Goal: Information Seeking & Learning: Check status

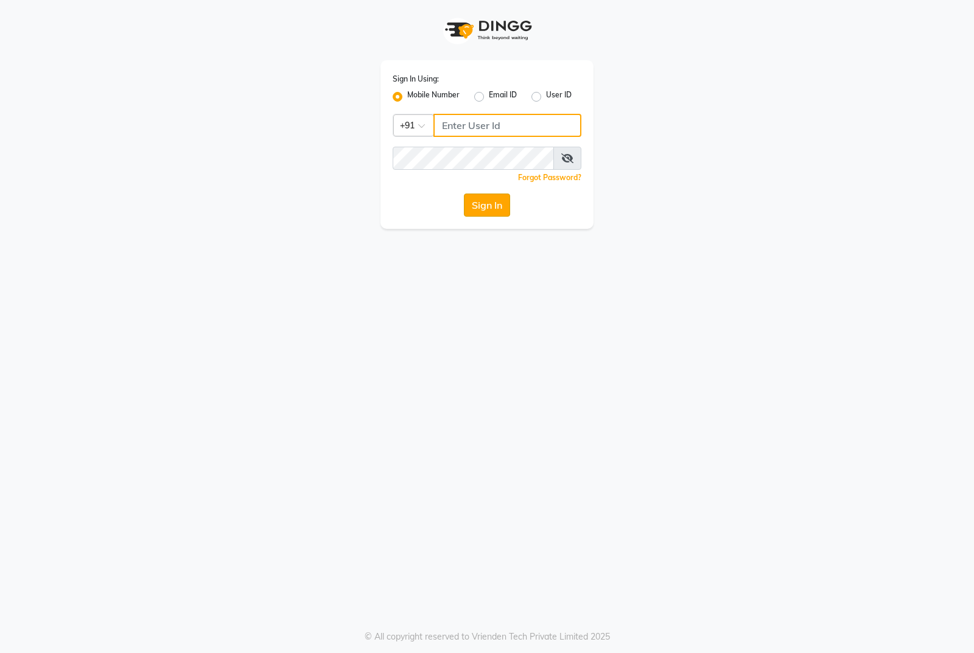
type input "7276129578"
click at [475, 198] on button "Sign In" at bounding box center [487, 204] width 46 height 23
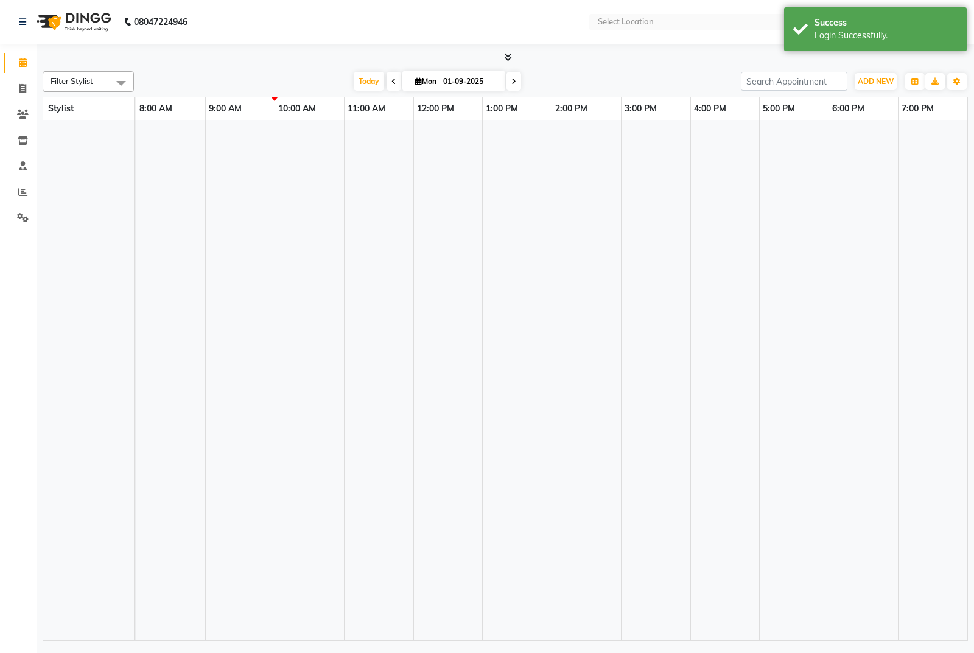
select select "en"
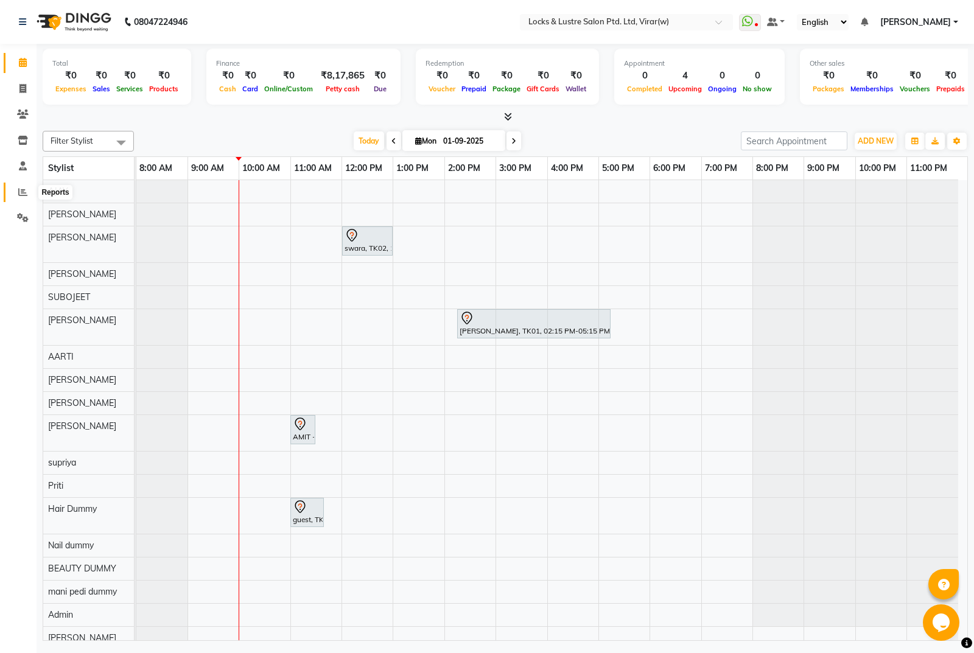
click at [24, 187] on icon at bounding box center [22, 191] width 9 height 9
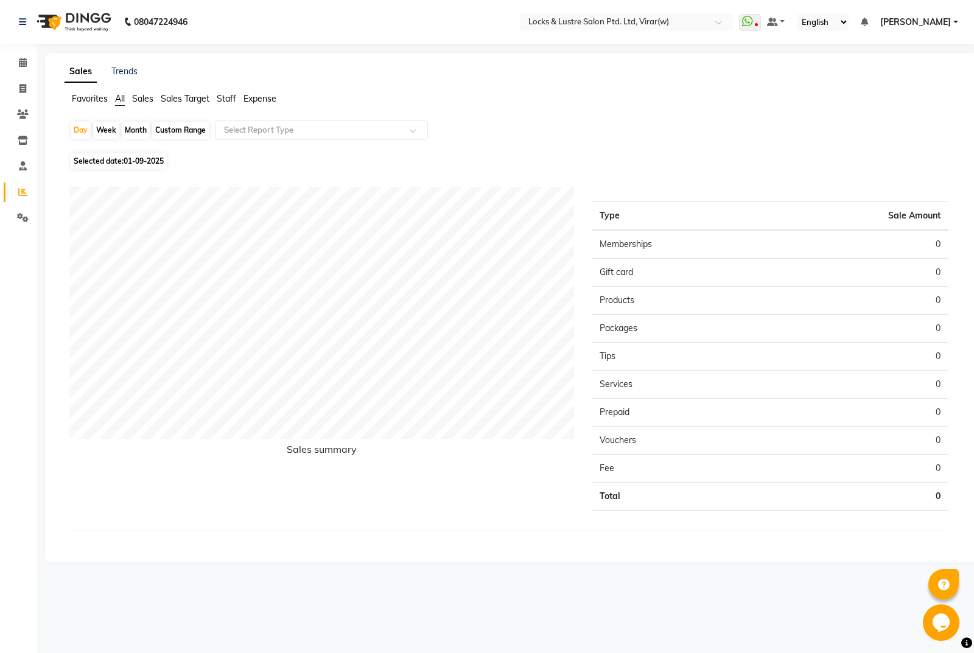
click at [223, 102] on span "Staff" at bounding box center [226, 98] width 19 height 11
click at [193, 131] on div "Custom Range" at bounding box center [180, 130] width 57 height 17
select select "9"
select select "2025"
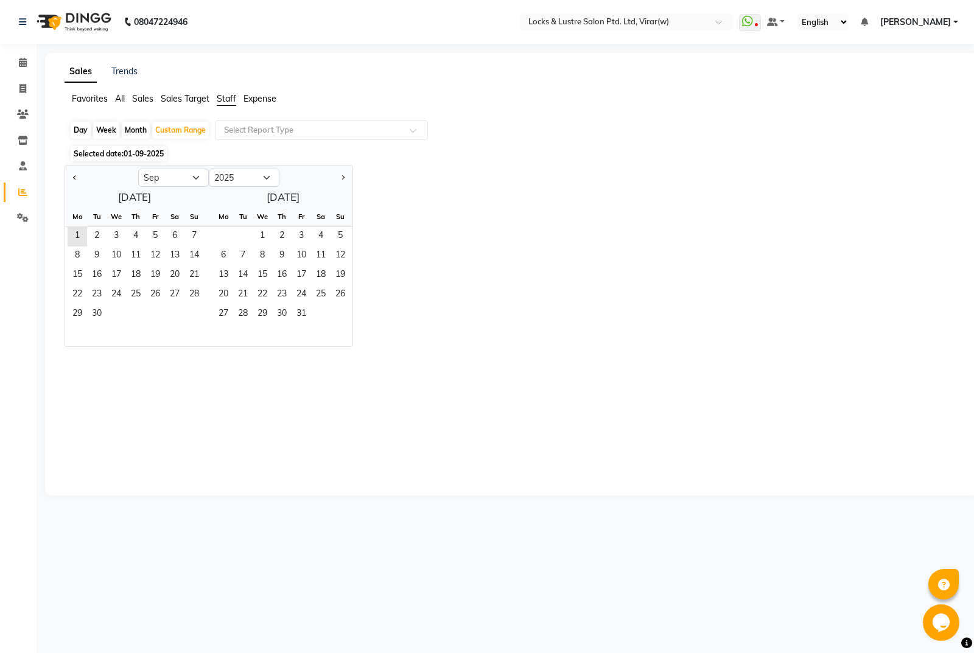
click at [259, 99] on span "Expense" at bounding box center [259, 98] width 33 height 11
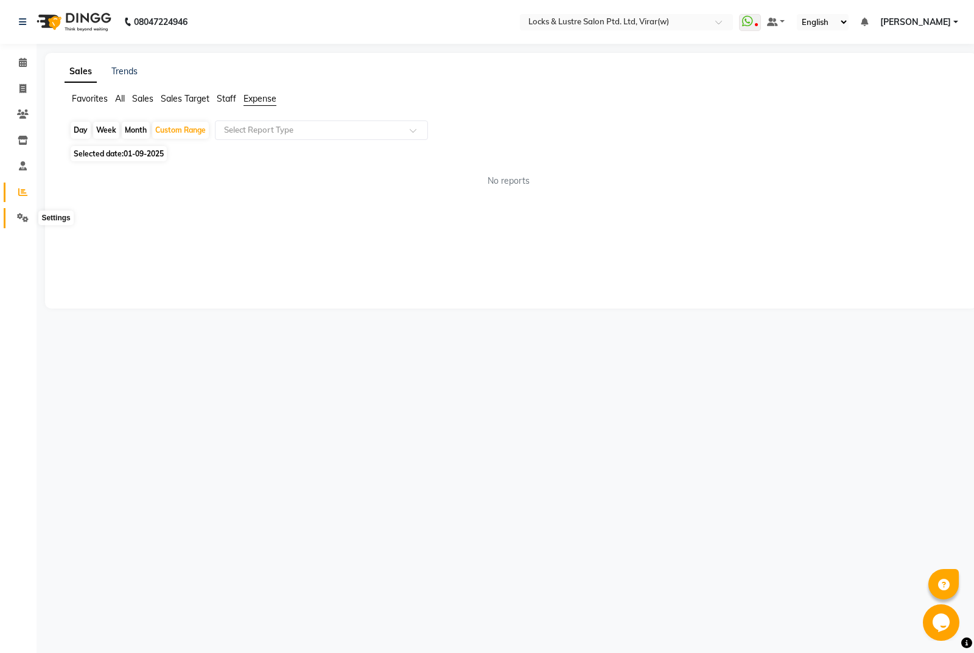
click at [15, 219] on span at bounding box center [22, 218] width 21 height 14
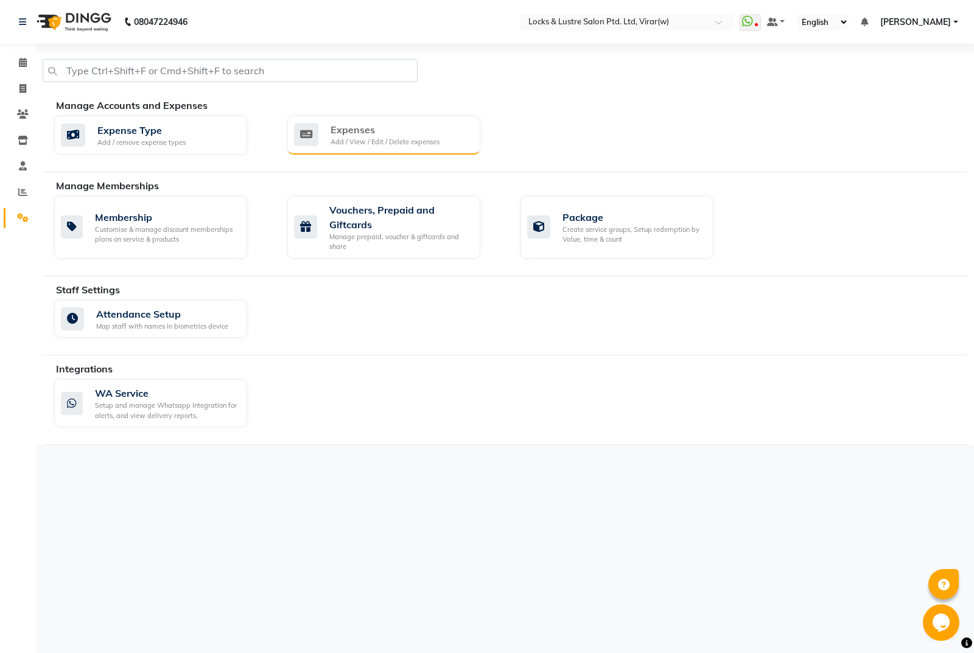
click at [330, 131] on div "Expenses Add / View / Edit / Delete expenses" at bounding box center [382, 134] width 176 height 25
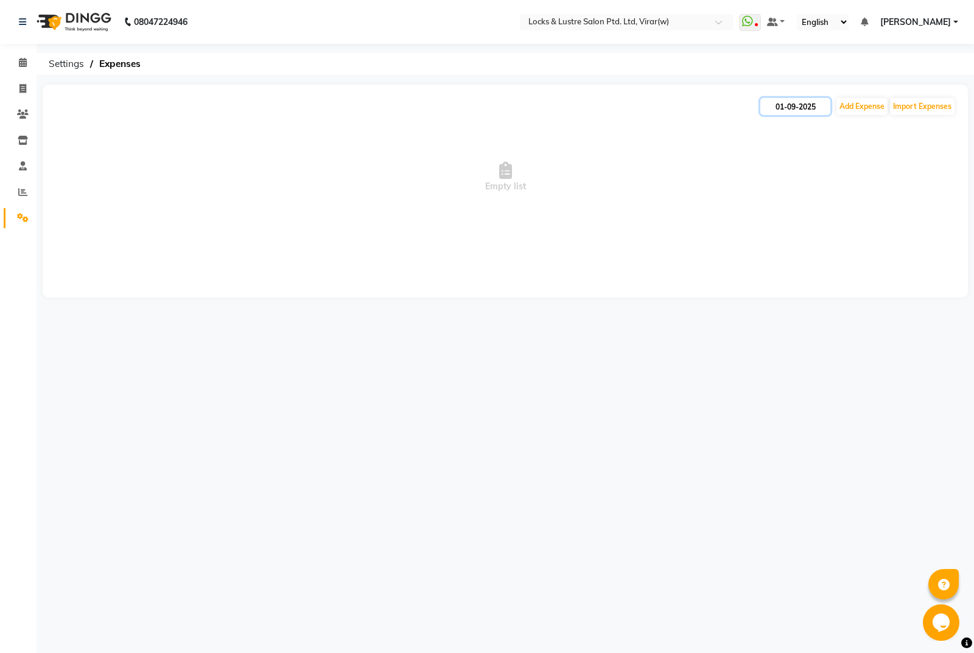
click at [781, 110] on input "01-09-2025" at bounding box center [795, 106] width 70 height 17
select select "9"
select select "2025"
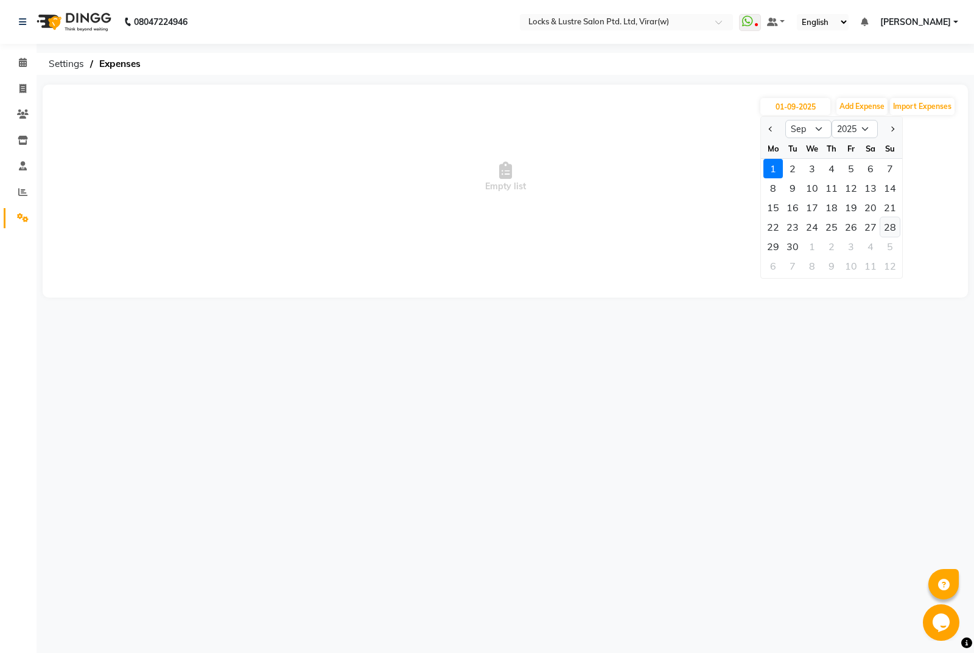
click at [886, 228] on div "28" at bounding box center [889, 226] width 19 height 19
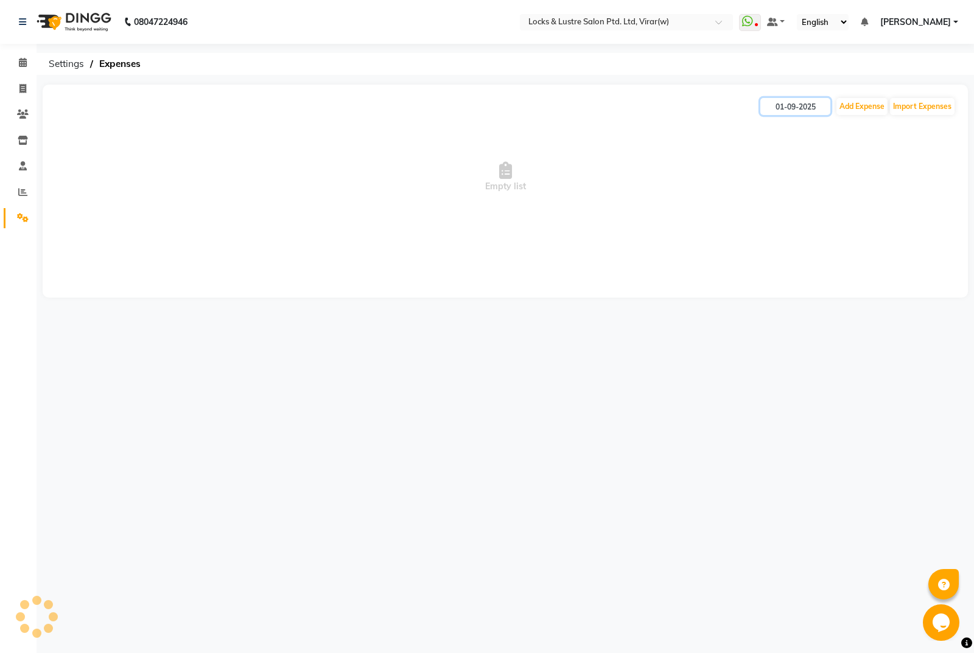
type input "28-09-2025"
click at [334, 252] on div "28-09-2025 Add Expense Import Expenses Empty list" at bounding box center [505, 191] width 925 height 213
click at [787, 110] on input "28-09-2025" at bounding box center [795, 106] width 70 height 17
select select "9"
select select "2025"
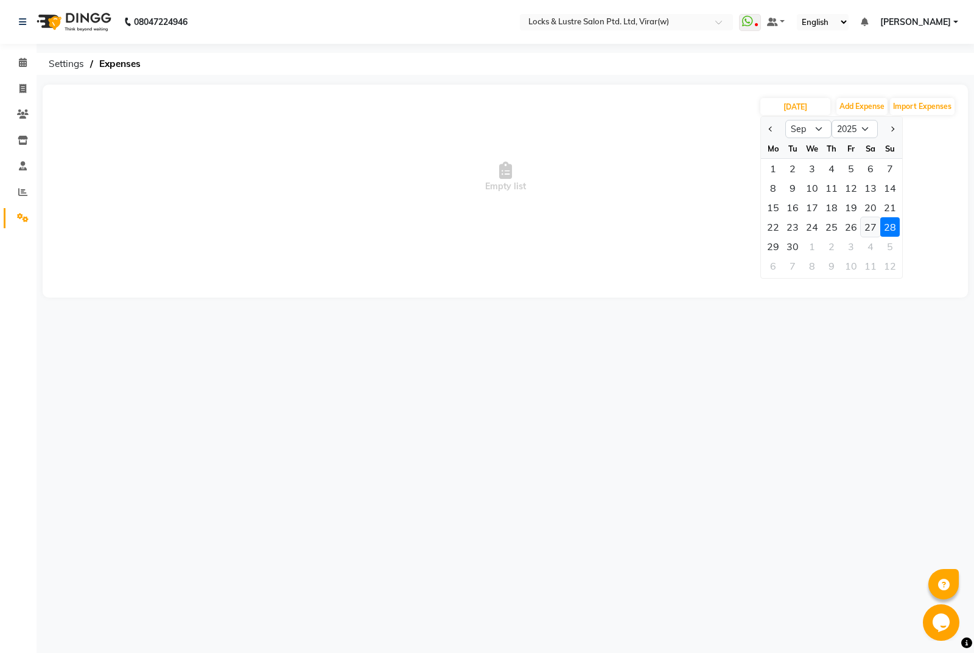
click at [875, 229] on div "27" at bounding box center [869, 226] width 19 height 19
type input "27-09-2025"
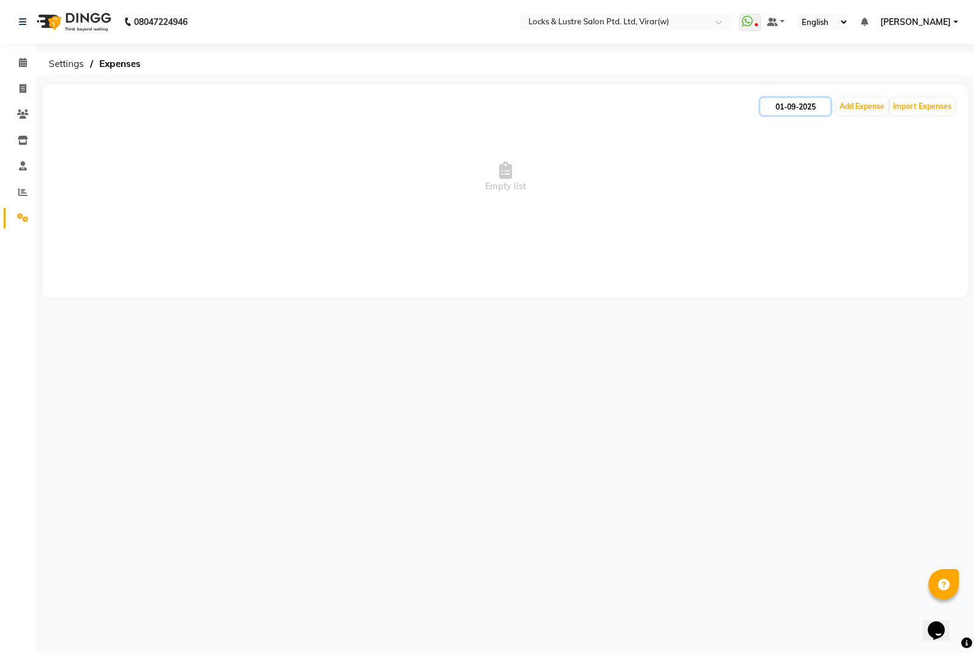
click at [775, 102] on input "01-09-2025" at bounding box center [795, 106] width 70 height 17
select select "9"
select select "2025"
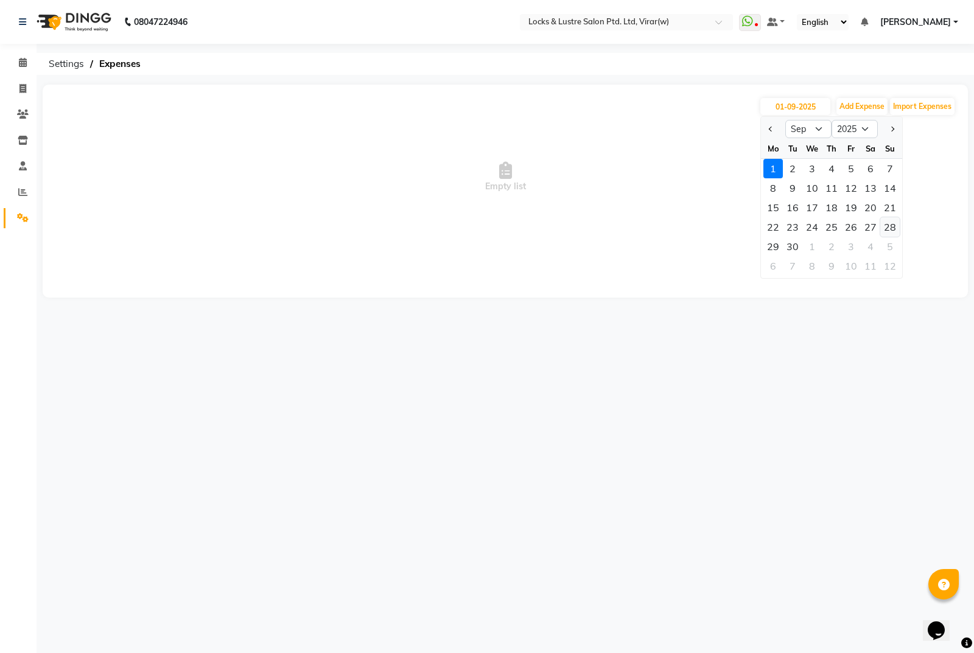
click at [884, 225] on div "28" at bounding box center [889, 226] width 19 height 19
type input "[DATE]"
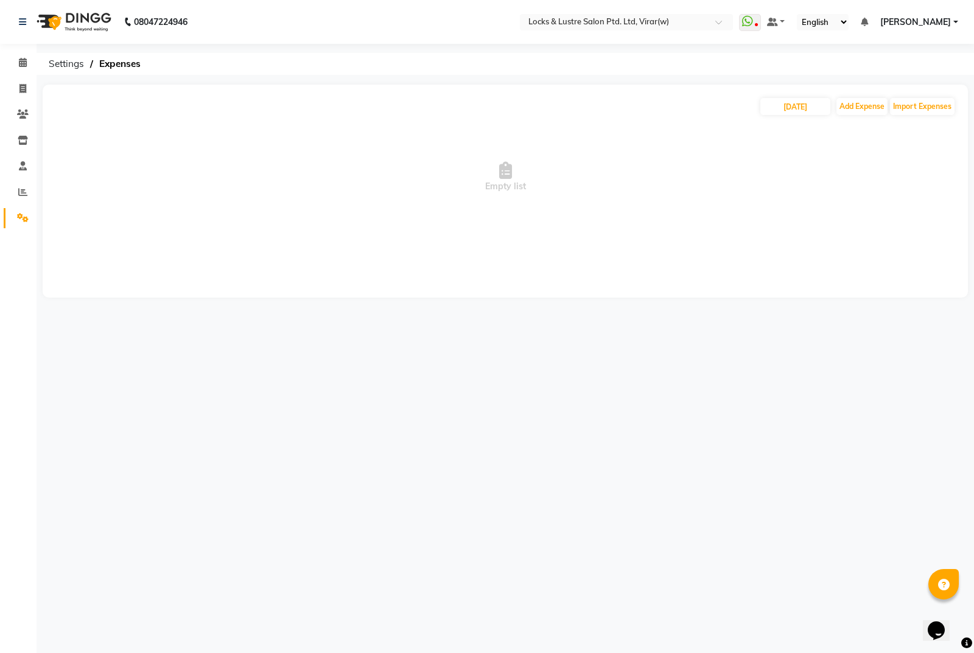
click at [193, 134] on span "Empty list" at bounding box center [505, 177] width 901 height 122
click at [16, 58] on span at bounding box center [22, 63] width 21 height 14
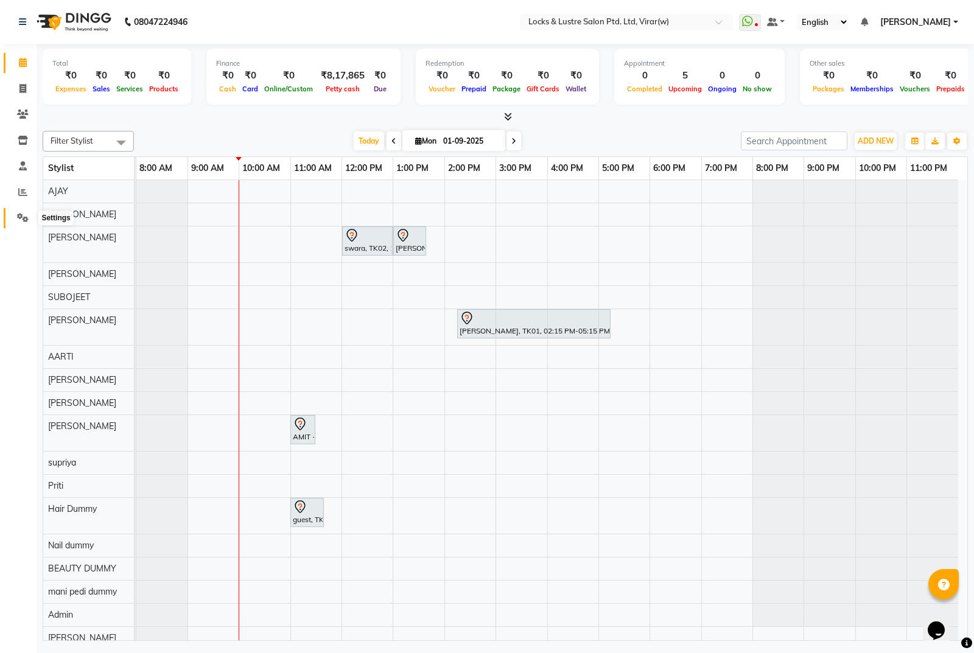
click at [29, 218] on span at bounding box center [22, 218] width 21 height 14
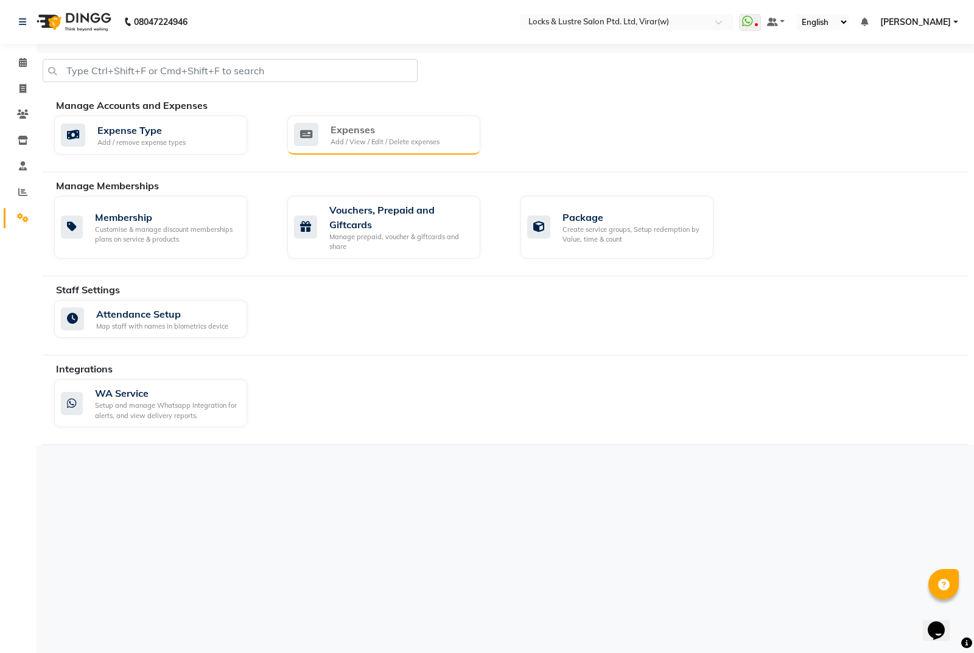
click at [375, 130] on div "Expenses" at bounding box center [384, 129] width 109 height 15
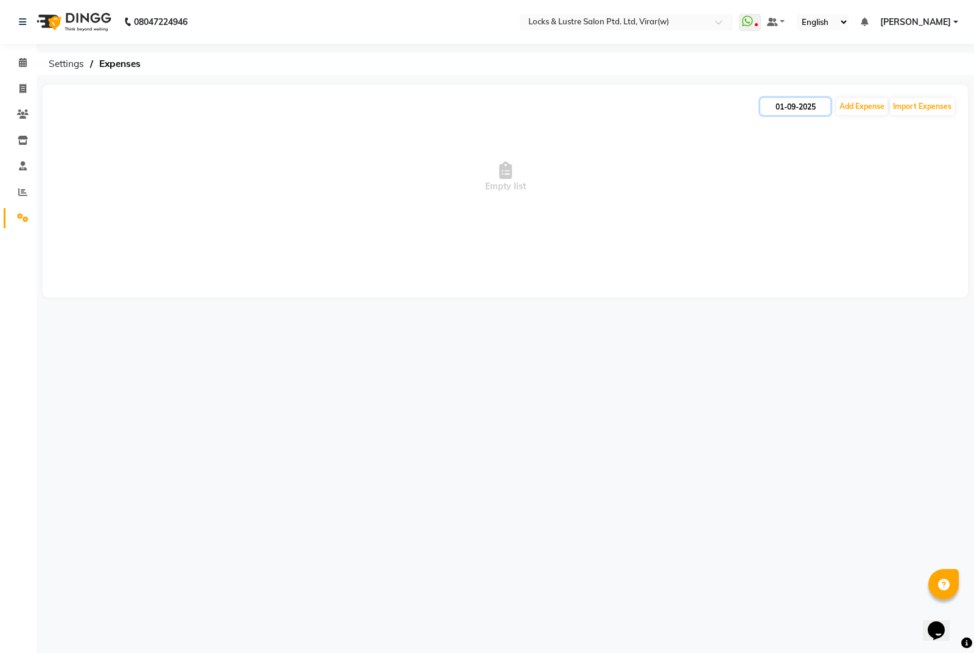
click at [793, 103] on input "01-09-2025" at bounding box center [795, 106] width 70 height 17
select select "9"
select select "2025"
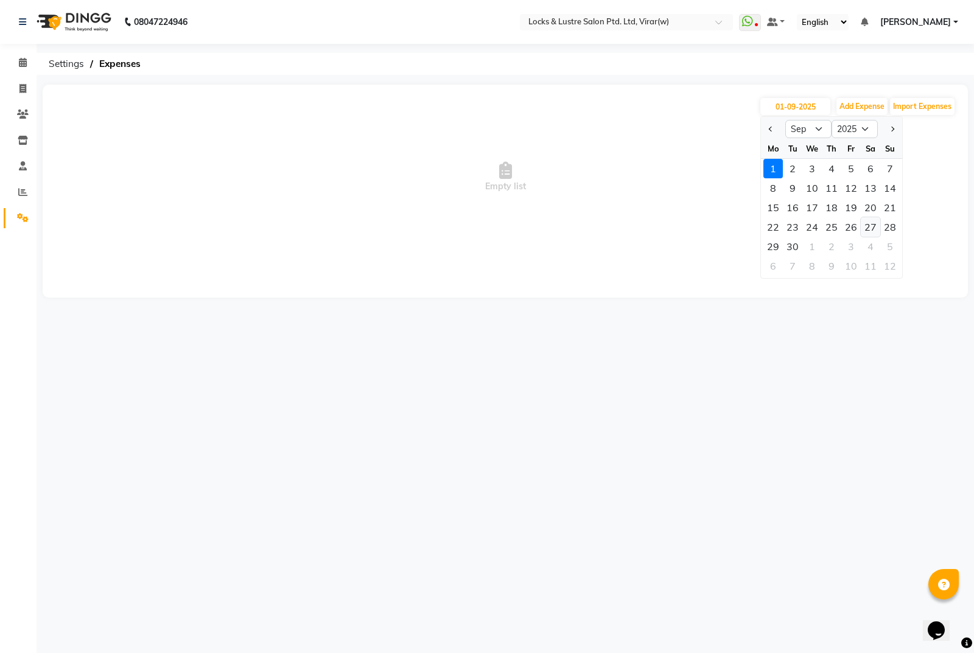
click at [873, 222] on div "27" at bounding box center [869, 226] width 19 height 19
type input "[DATE]"
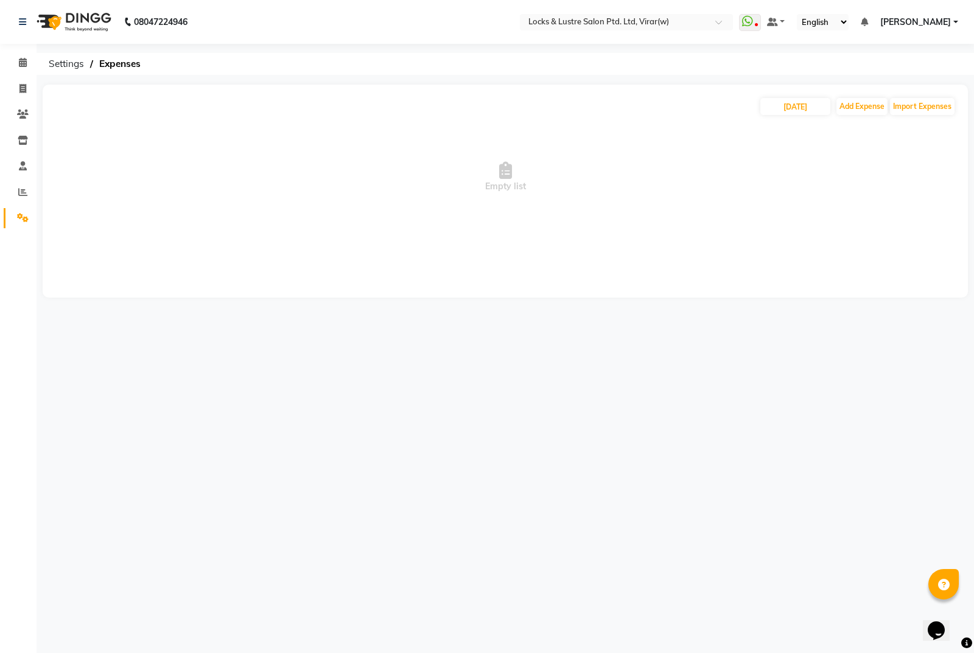
click at [751, 177] on span "Empty list" at bounding box center [505, 177] width 901 height 122
click at [223, 18] on div "08047224946 Select Location × Locks & Lustre Salon Ptd. Ltd, Virar(w) WhatsApp …" at bounding box center [487, 326] width 974 height 653
click at [294, 111] on div "27-09-2025 Add Expense Import Expenses Empty list" at bounding box center [505, 191] width 925 height 213
click at [436, 100] on div "27-09-2025 Add Expense Import Expenses" at bounding box center [505, 106] width 901 height 19
click at [806, 106] on input "01-09-2025" at bounding box center [795, 106] width 70 height 17
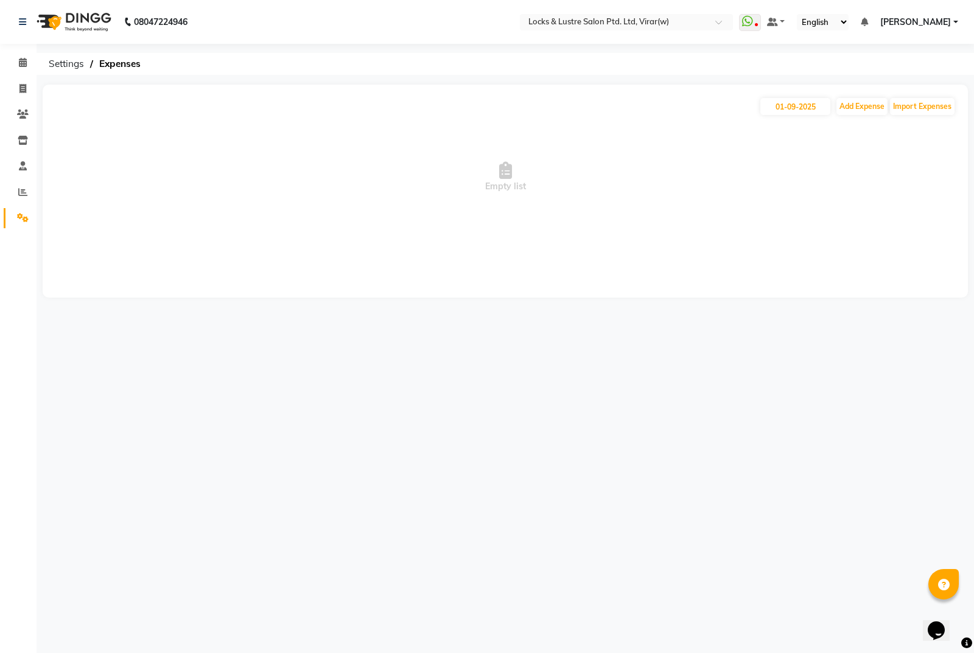
select select "9"
select select "2025"
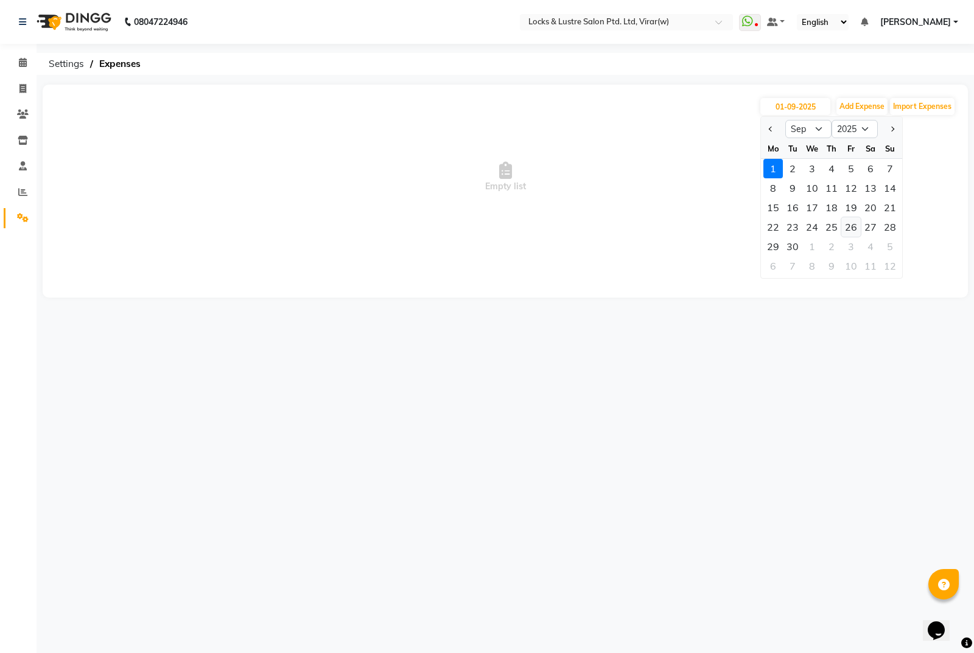
click at [851, 228] on div "26" at bounding box center [850, 226] width 19 height 19
type input "26-09-2025"
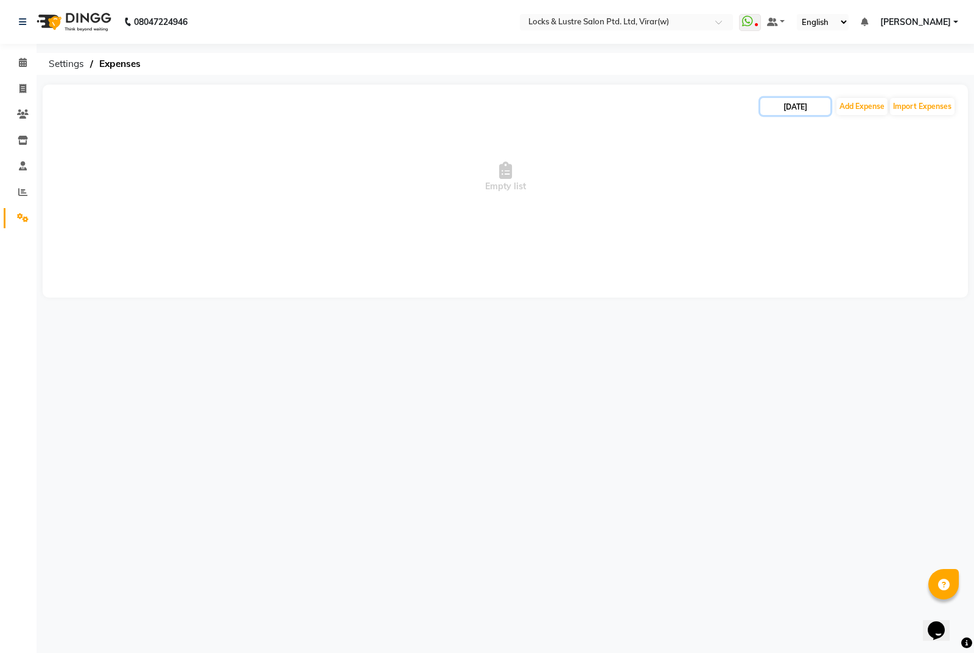
click at [781, 101] on input "26-09-2025" at bounding box center [795, 106] width 70 height 17
select select "9"
select select "2025"
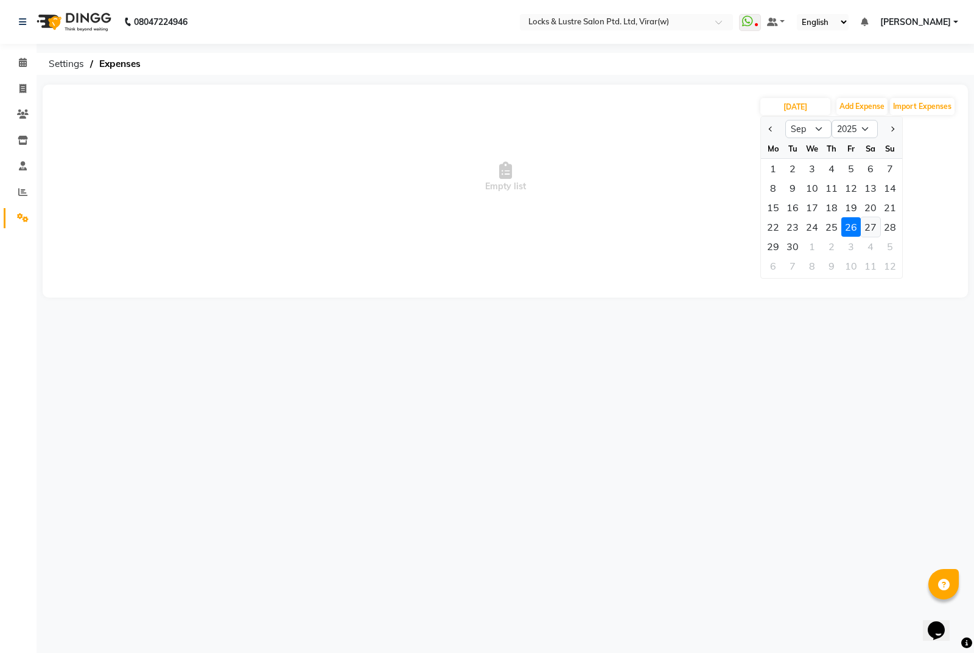
click at [873, 223] on div "27" at bounding box center [869, 226] width 19 height 19
type input "[DATE]"
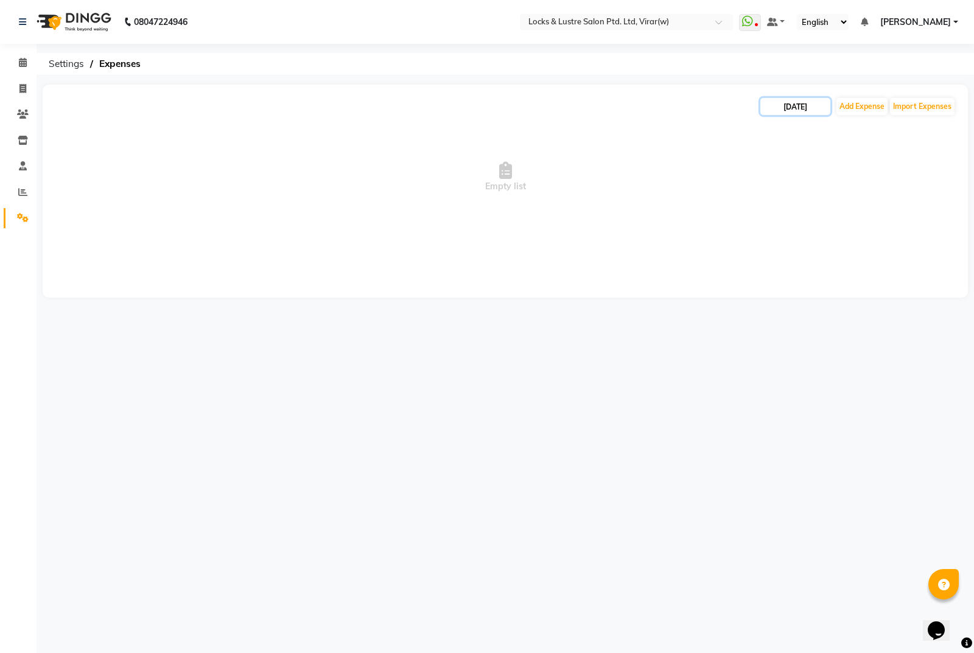
click at [784, 108] on input "[DATE]" at bounding box center [795, 106] width 70 height 17
select select "9"
select select "2025"
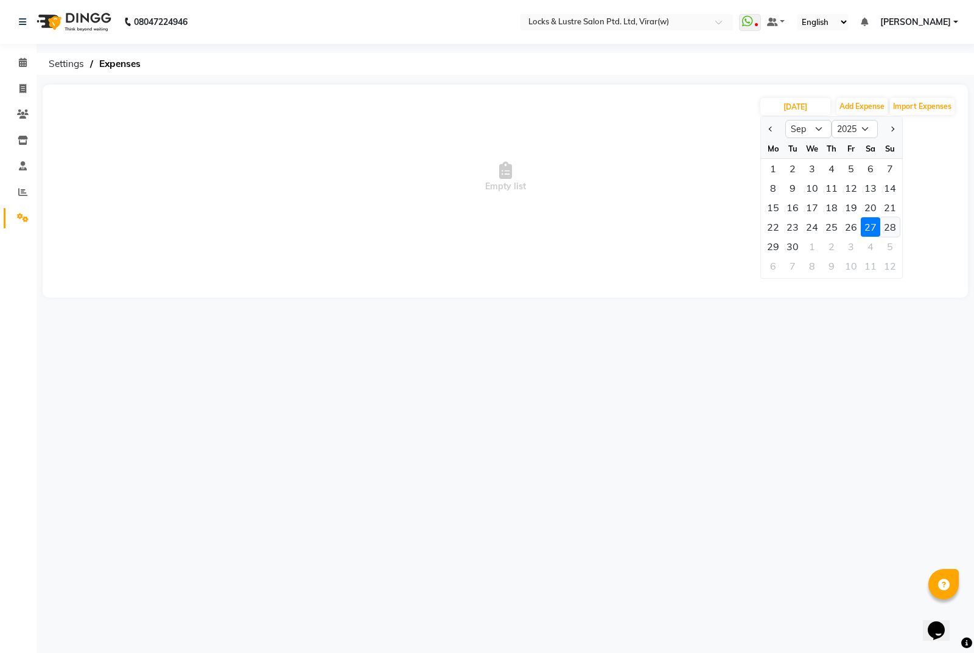
click at [888, 221] on div "28" at bounding box center [889, 226] width 19 height 19
type input "[DATE]"
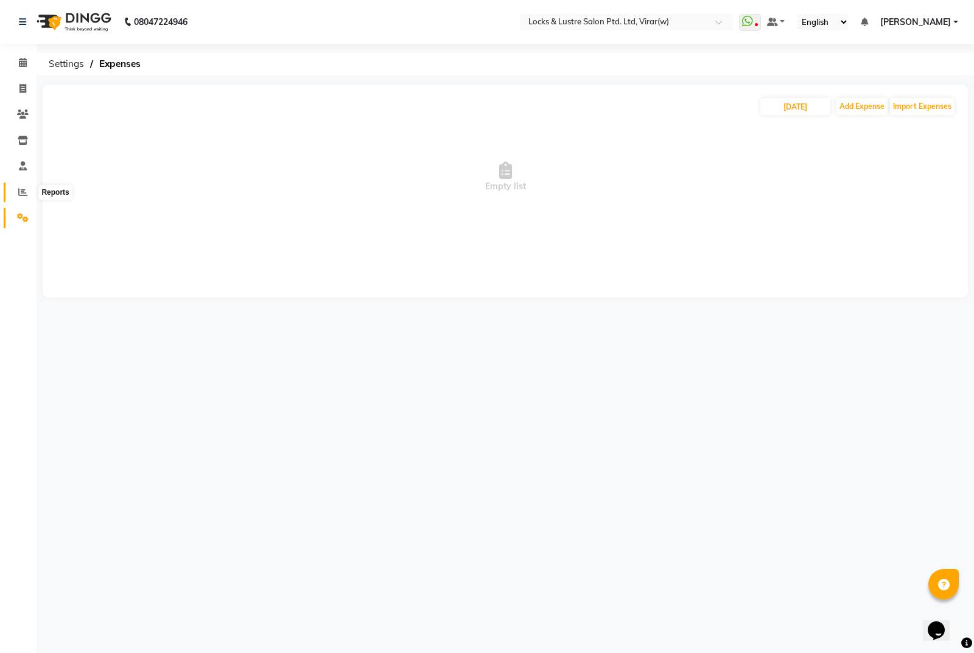
click at [26, 190] on icon at bounding box center [22, 191] width 9 height 9
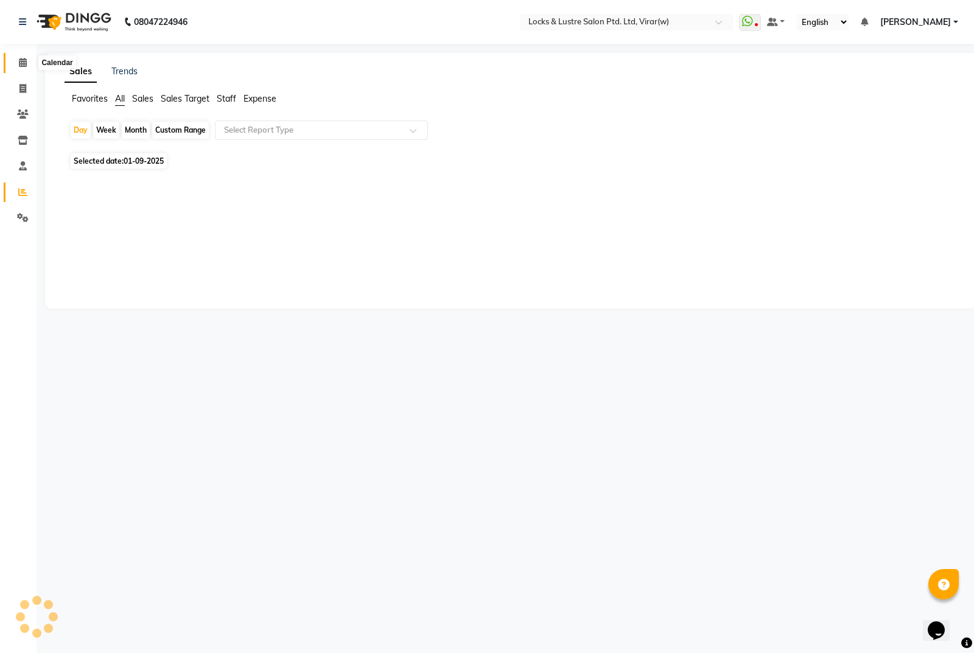
click at [19, 65] on icon at bounding box center [23, 62] width 8 height 9
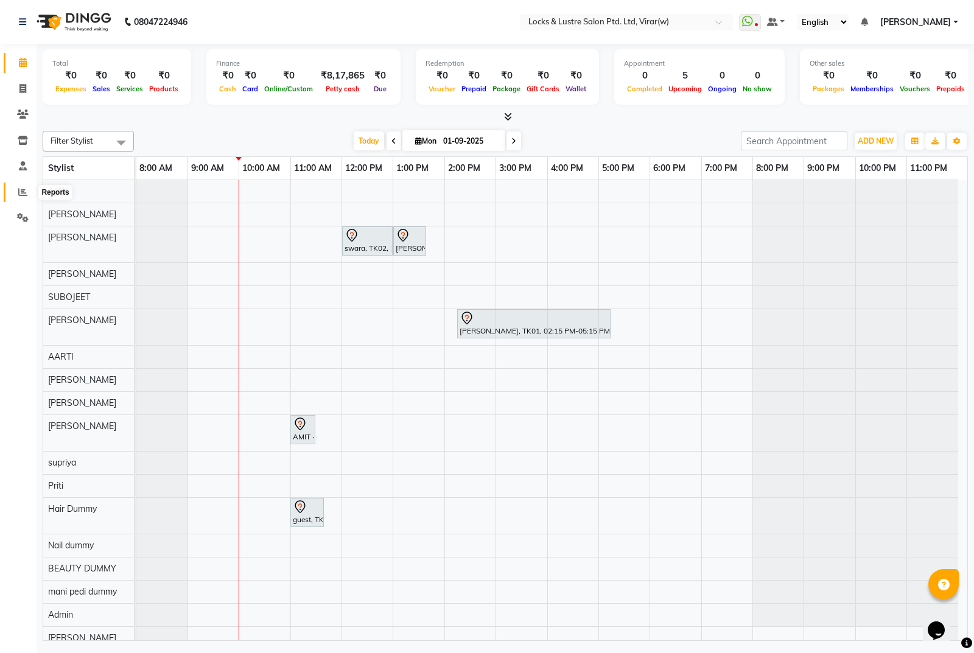
click at [18, 187] on icon at bounding box center [22, 191] width 9 height 9
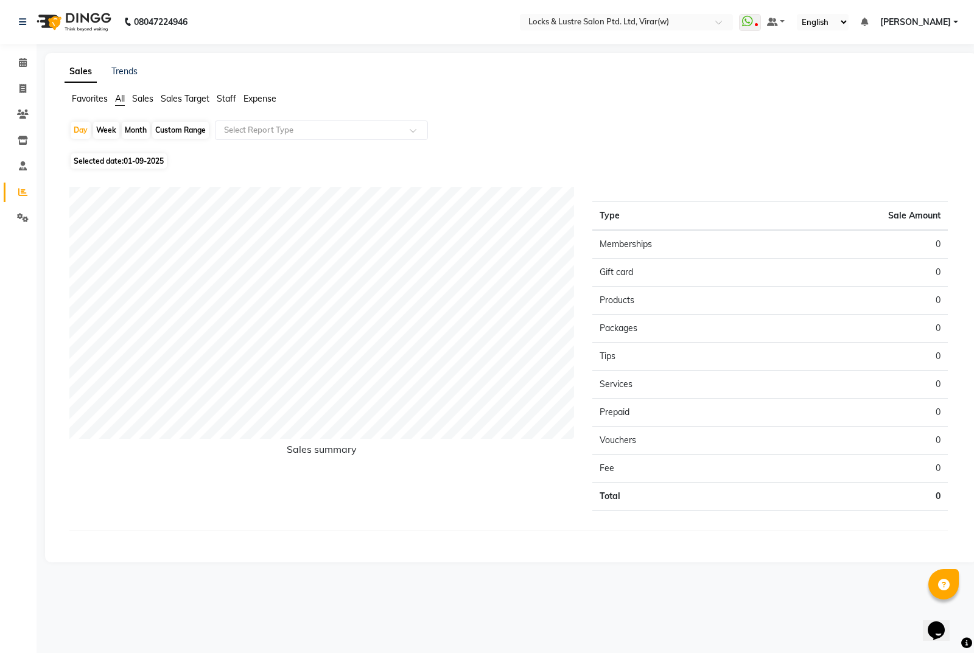
click at [21, 228] on li "Settings" at bounding box center [18, 218] width 37 height 26
click at [22, 217] on icon at bounding box center [23, 217] width 12 height 9
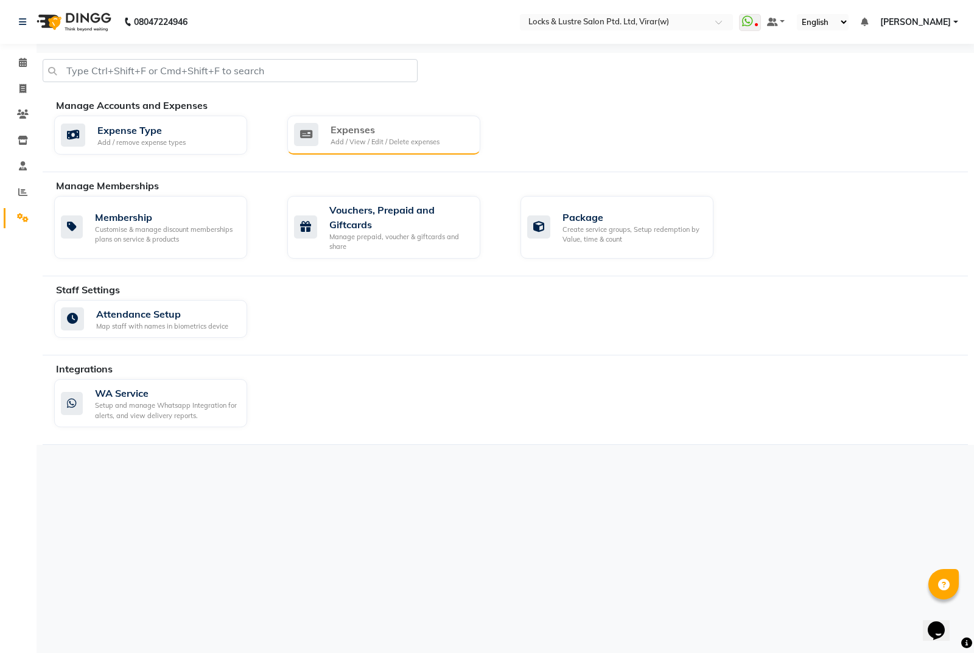
click at [385, 139] on div "Add / View / Edit / Delete expenses" at bounding box center [384, 142] width 109 height 10
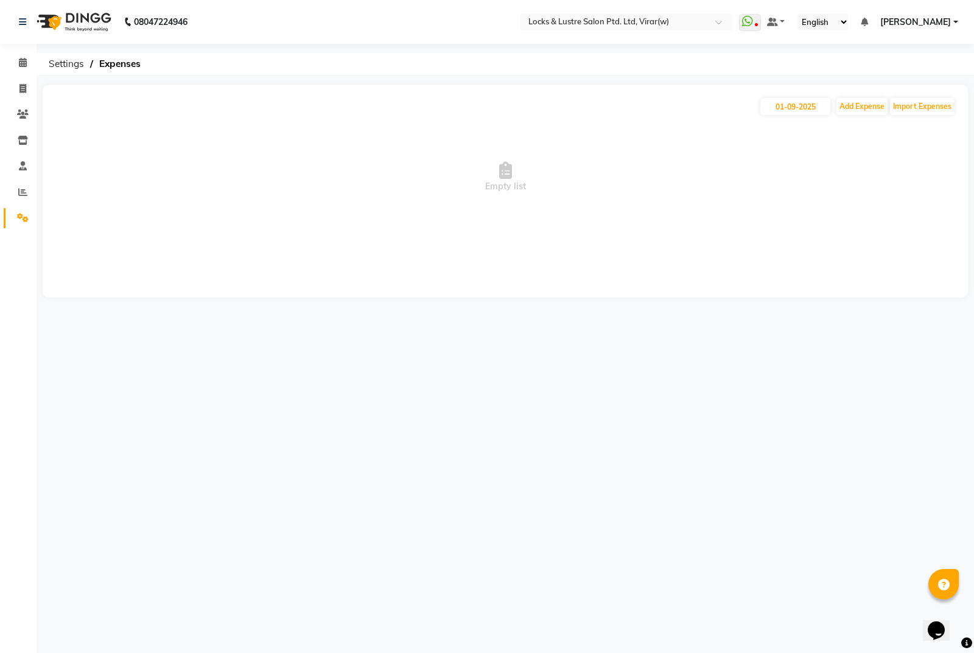
drag, startPoint x: 787, startPoint y: 96, endPoint x: 787, endPoint y: 111, distance: 14.6
click at [788, 96] on div "[DATE] Add Expense Import Expenses Empty list" at bounding box center [505, 191] width 925 height 213
click at [782, 108] on input "01-09-2025" at bounding box center [795, 106] width 70 height 17
select select "9"
select select "2025"
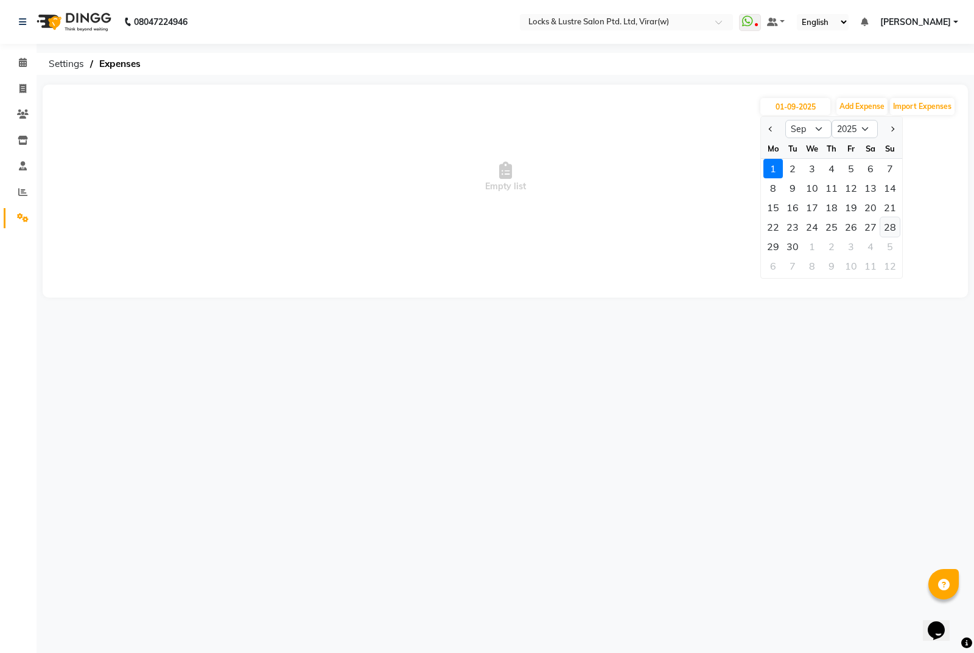
click at [887, 230] on div "28" at bounding box center [889, 226] width 19 height 19
type input "[DATE]"
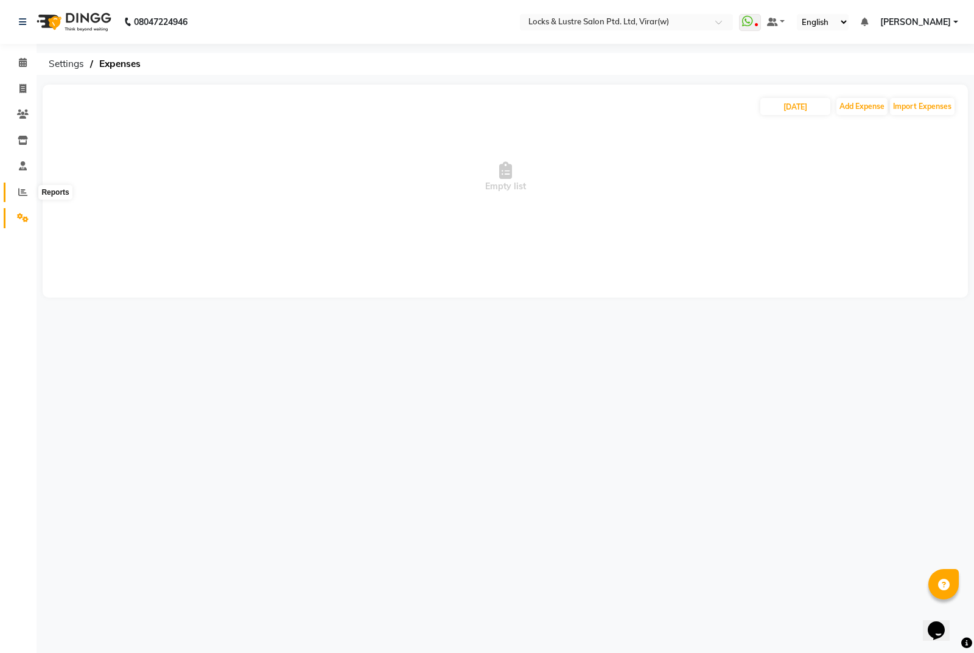
click at [23, 194] on icon at bounding box center [22, 191] width 9 height 9
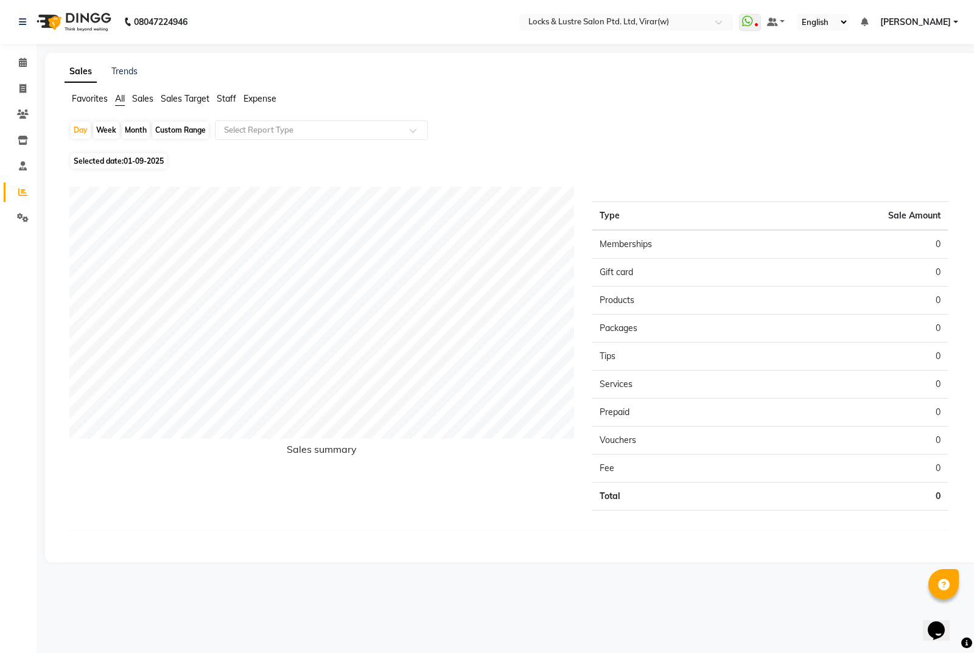
click at [269, 104] on li "Expense" at bounding box center [259, 98] width 33 height 13
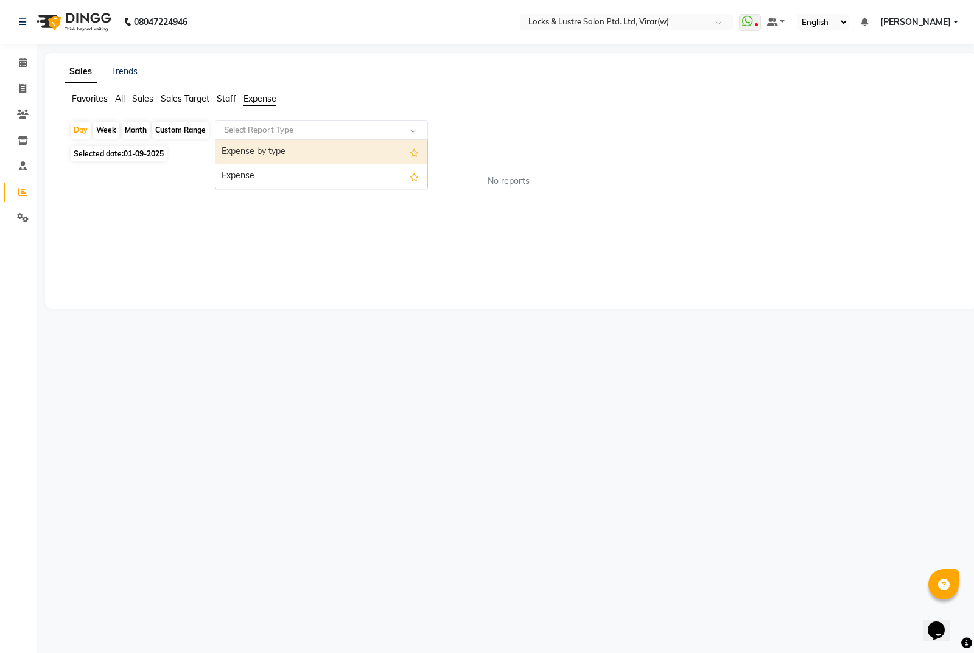
click at [272, 131] on input "text" at bounding box center [308, 130] width 175 height 12
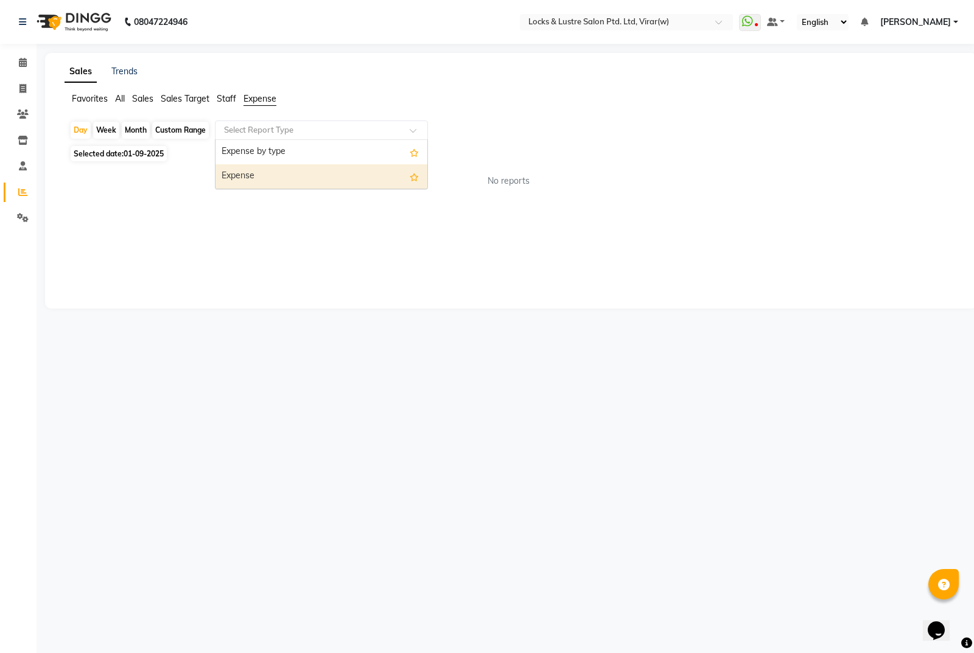
click at [273, 167] on div "Expense" at bounding box center [321, 176] width 212 height 24
click at [156, 159] on span "Selected date: 01-09-2025" at bounding box center [119, 153] width 96 height 15
select select "9"
select select "2025"
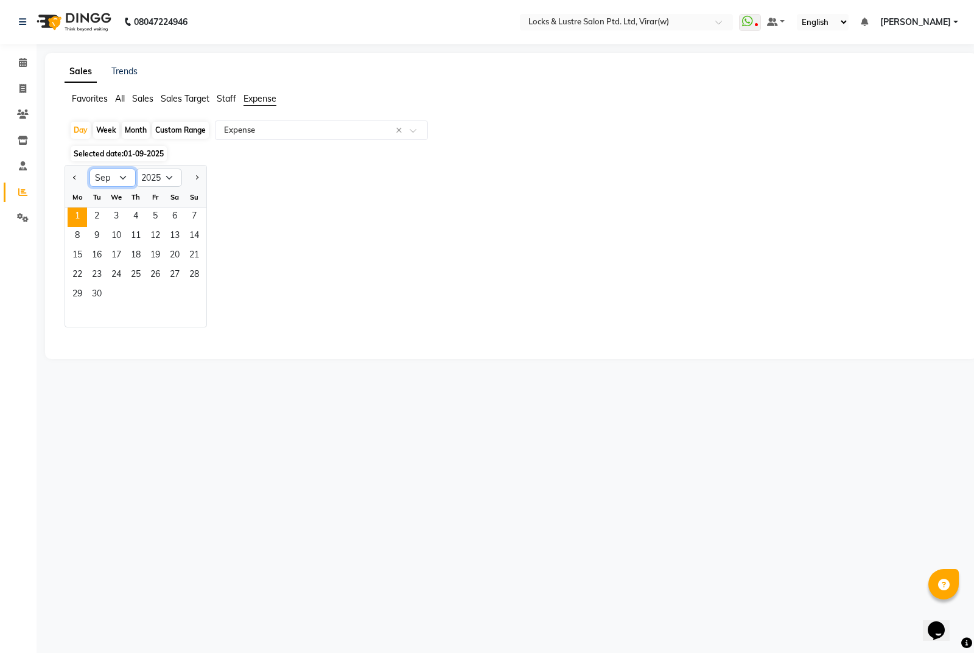
click at [111, 180] on select "Jan Feb Mar Apr May Jun Jul Aug Sep Oct Nov Dec" at bounding box center [112, 178] width 46 height 18
select select "8"
click at [89, 169] on select "Jan Feb Mar Apr May Jun Jul Aug Sep Oct Nov Dec" at bounding box center [112, 178] width 46 height 18
click at [131, 297] on span "28" at bounding box center [135, 294] width 19 height 19
select select "csv"
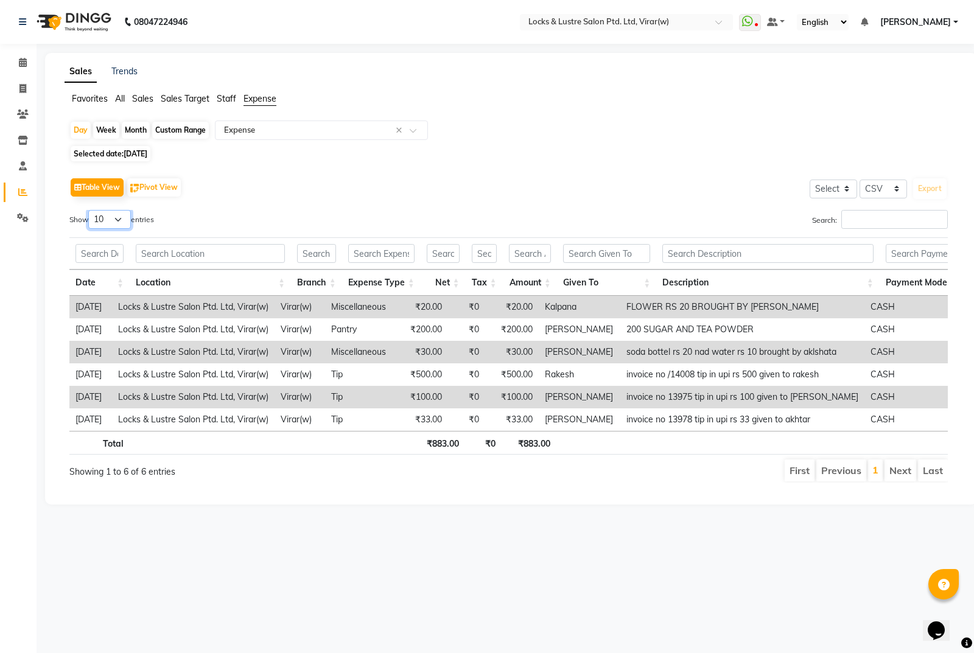
click at [111, 223] on select "10 25 50 100" at bounding box center [109, 219] width 43 height 19
select select "100"
click at [90, 210] on select "10 25 50 100" at bounding box center [109, 219] width 43 height 19
click at [877, 475] on link "1" at bounding box center [875, 470] width 6 height 12
click at [898, 479] on li "Next" at bounding box center [900, 470] width 32 height 22
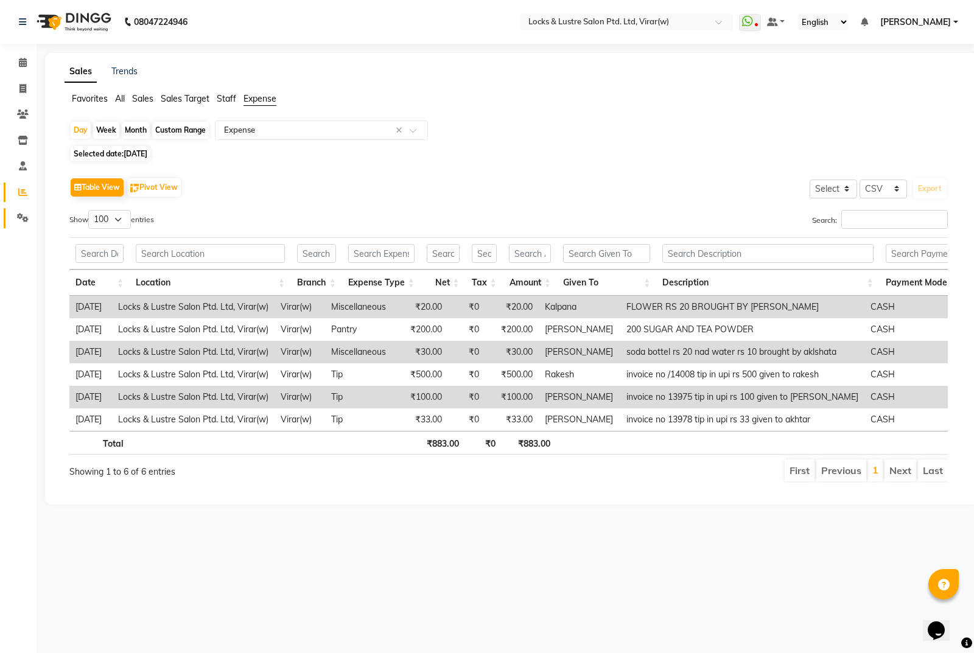
click at [17, 217] on icon at bounding box center [23, 217] width 12 height 9
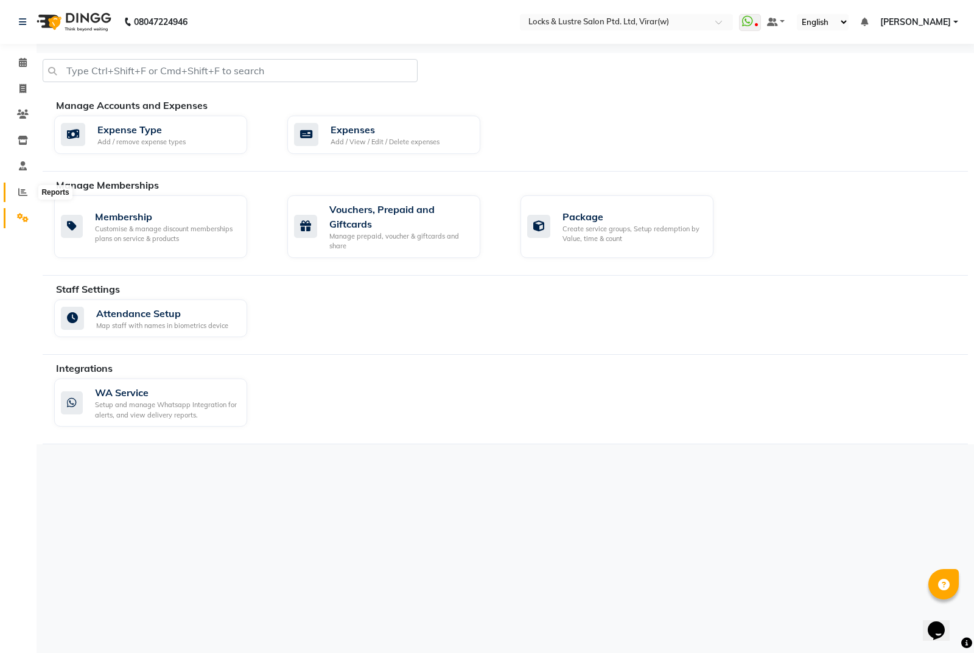
click at [18, 193] on span at bounding box center [22, 193] width 21 height 14
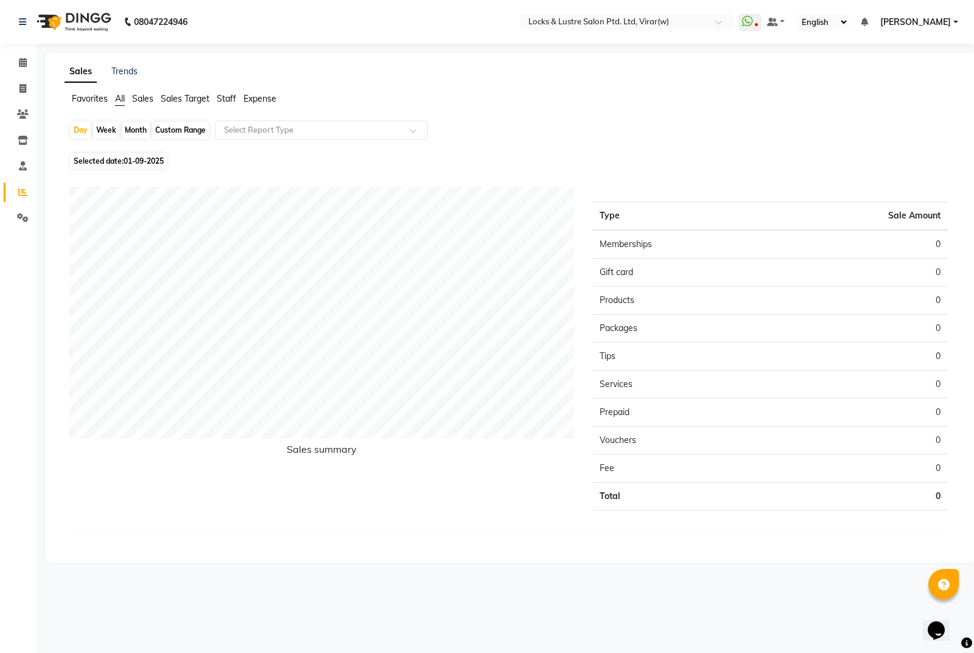
click at [163, 157] on span "01-09-2025" at bounding box center [144, 160] width 40 height 9
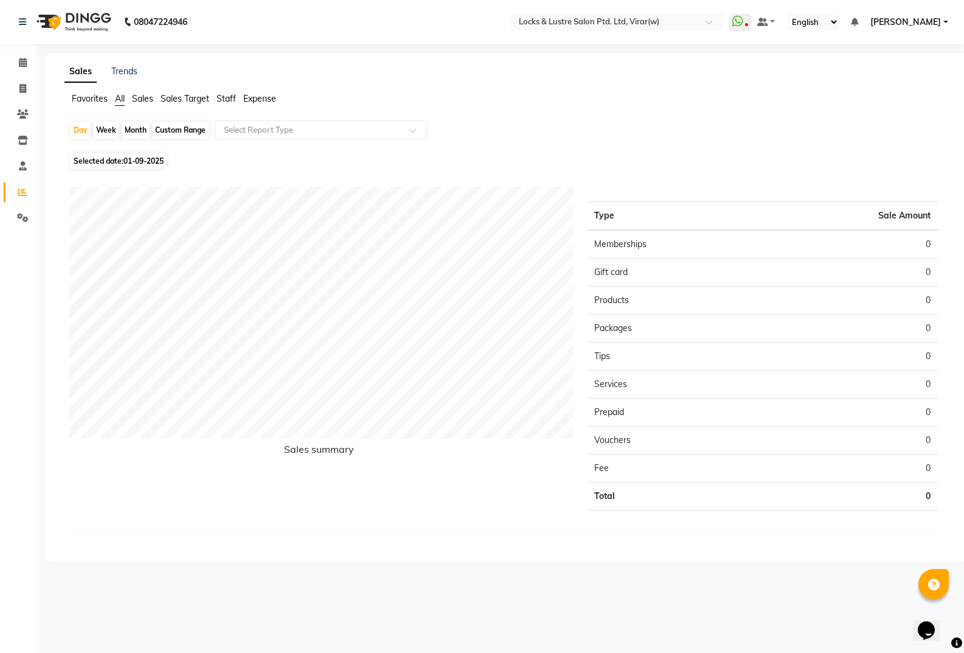
select select "9"
select select "2025"
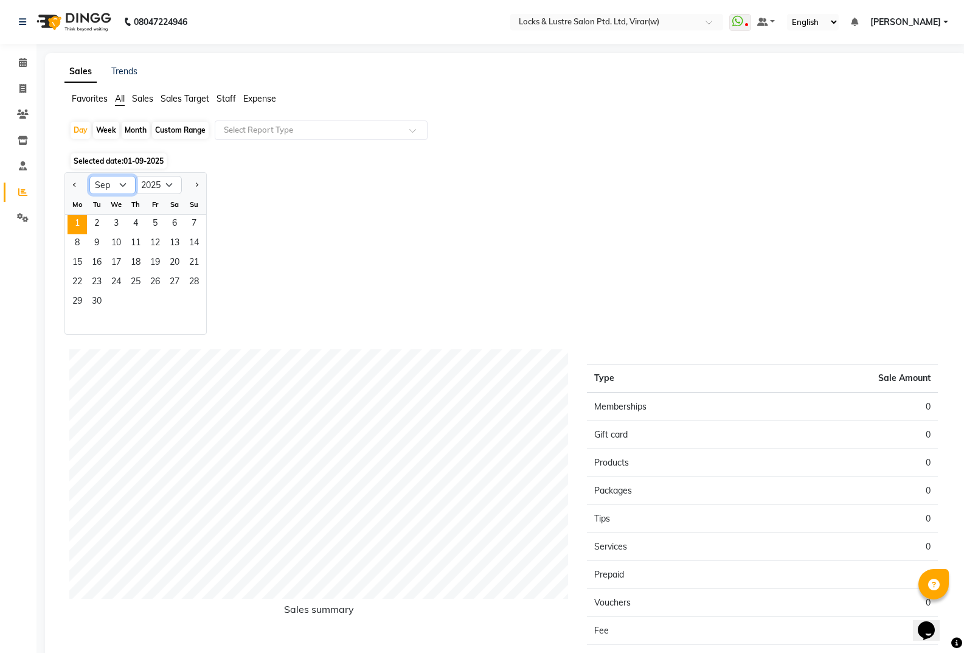
click at [122, 184] on select "Jan Feb Mar Apr May Jun Jul Aug Sep Oct Nov Dec" at bounding box center [112, 185] width 46 height 18
select select "8"
click at [89, 176] on select "Jan Feb Mar Apr May Jun Jul Aug Sep Oct Nov Dec" at bounding box center [112, 185] width 46 height 18
click at [131, 301] on span "28" at bounding box center [135, 302] width 19 height 19
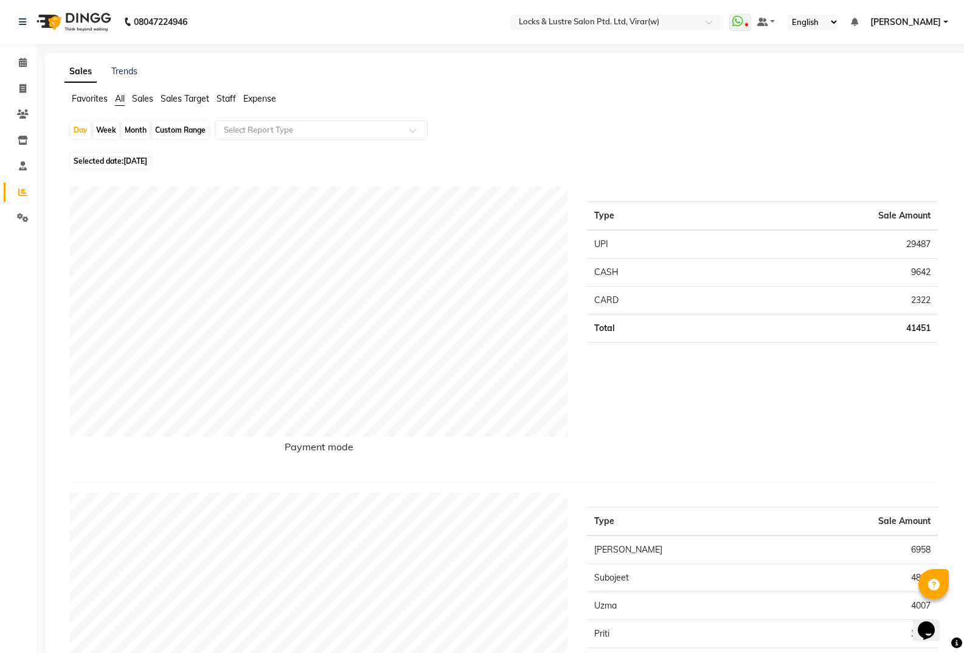
click at [271, 96] on span "Expense" at bounding box center [259, 98] width 33 height 11
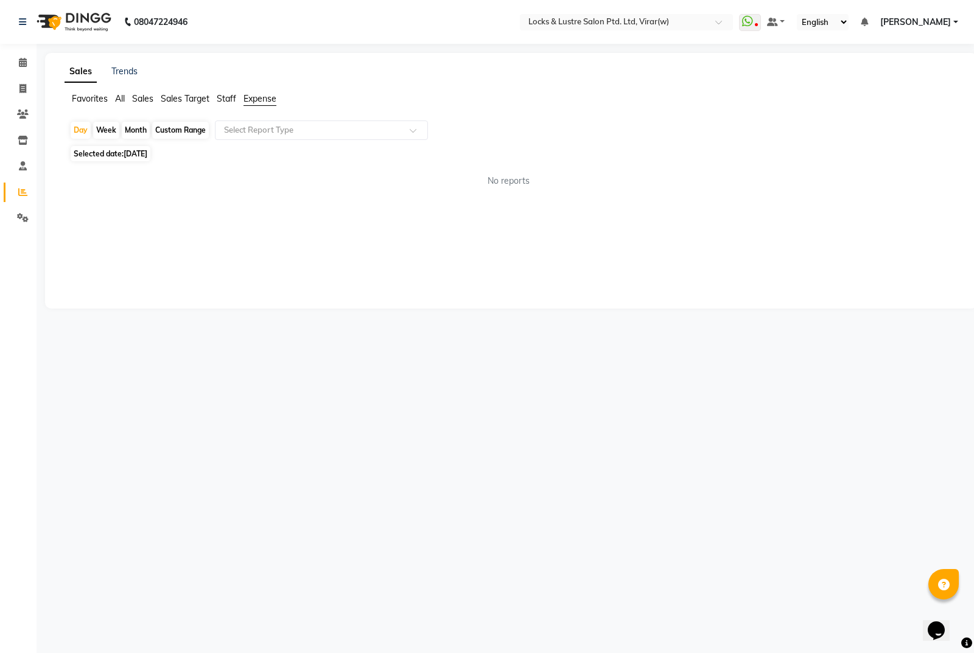
click at [259, 135] on input "text" at bounding box center [308, 130] width 175 height 12
click at [254, 169] on div "Expense" at bounding box center [321, 176] width 212 height 24
select select "csv"
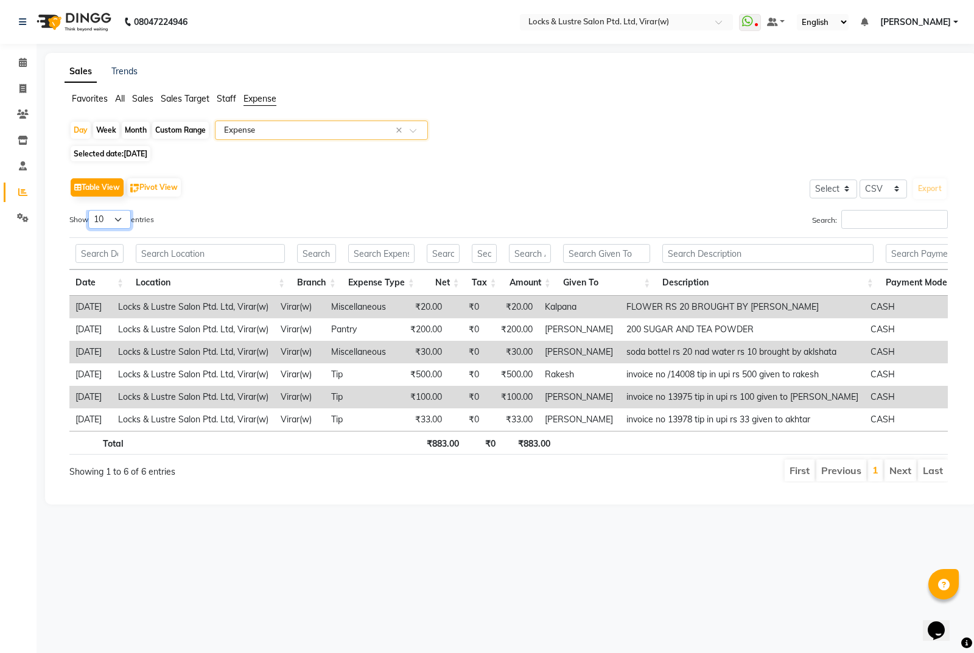
click at [112, 220] on select "10 25 50 100" at bounding box center [109, 219] width 43 height 19
select select "100"
click at [90, 210] on select "10 25 50 100" at bounding box center [109, 219] width 43 height 19
click at [173, 186] on button "Pivot View" at bounding box center [154, 187] width 54 height 18
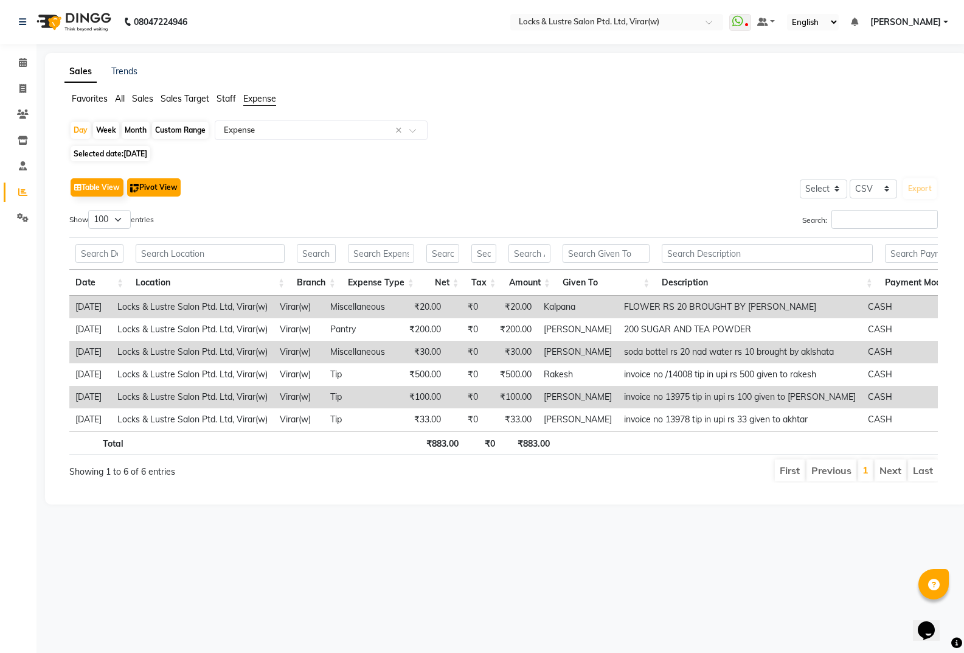
select select "csv"
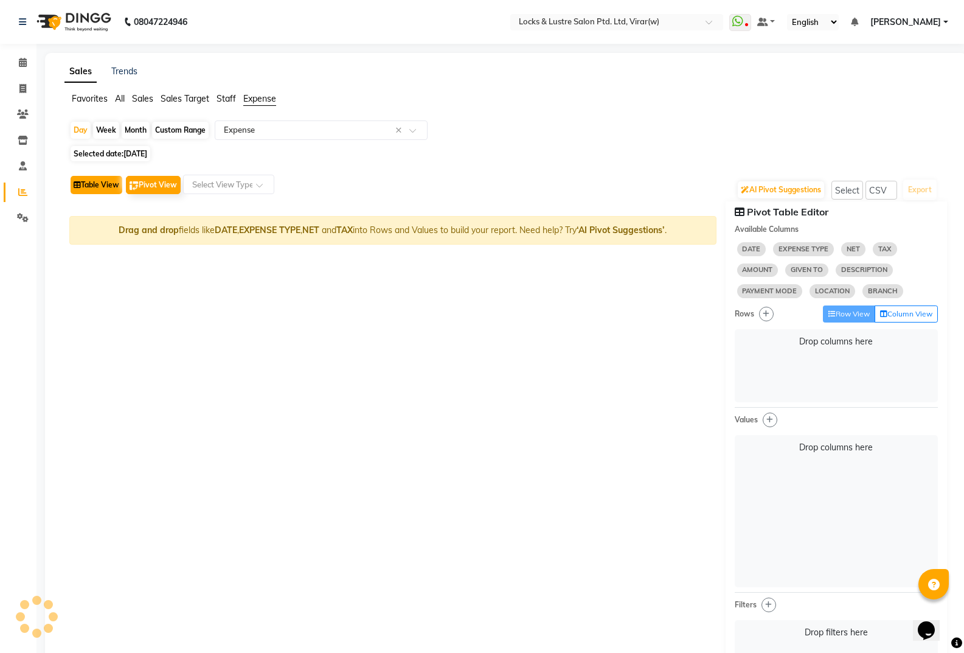
click at [110, 187] on button "Table View" at bounding box center [97, 185] width 52 height 18
select select "csv"
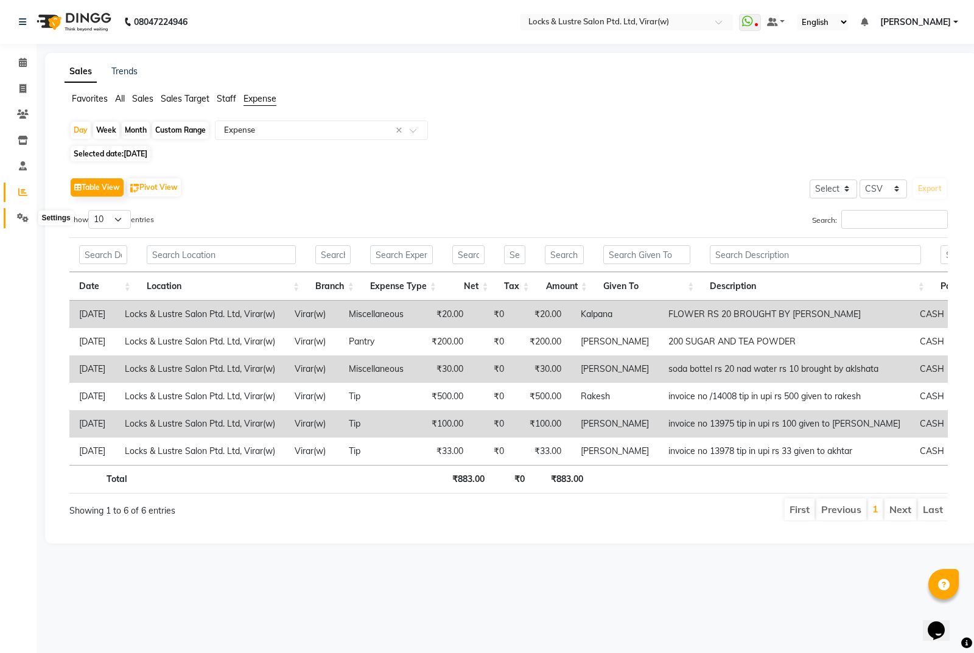
click at [27, 216] on icon at bounding box center [23, 217] width 12 height 9
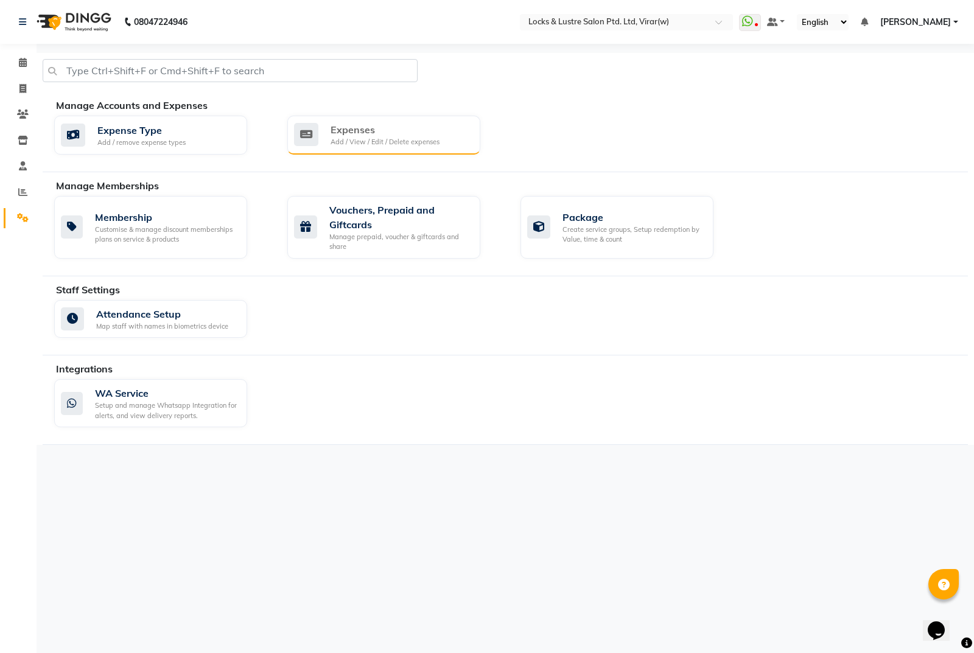
click at [329, 138] on div "Expenses Add / View / Edit / Delete expenses" at bounding box center [382, 134] width 176 height 25
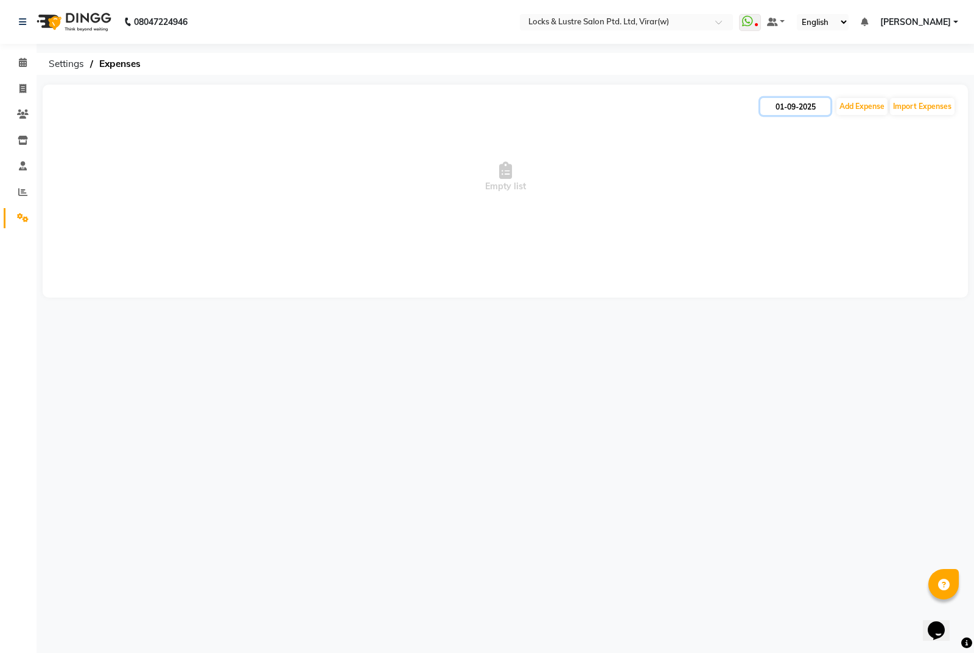
click at [792, 110] on input "01-09-2025" at bounding box center [795, 106] width 70 height 17
select select "9"
select select "2025"
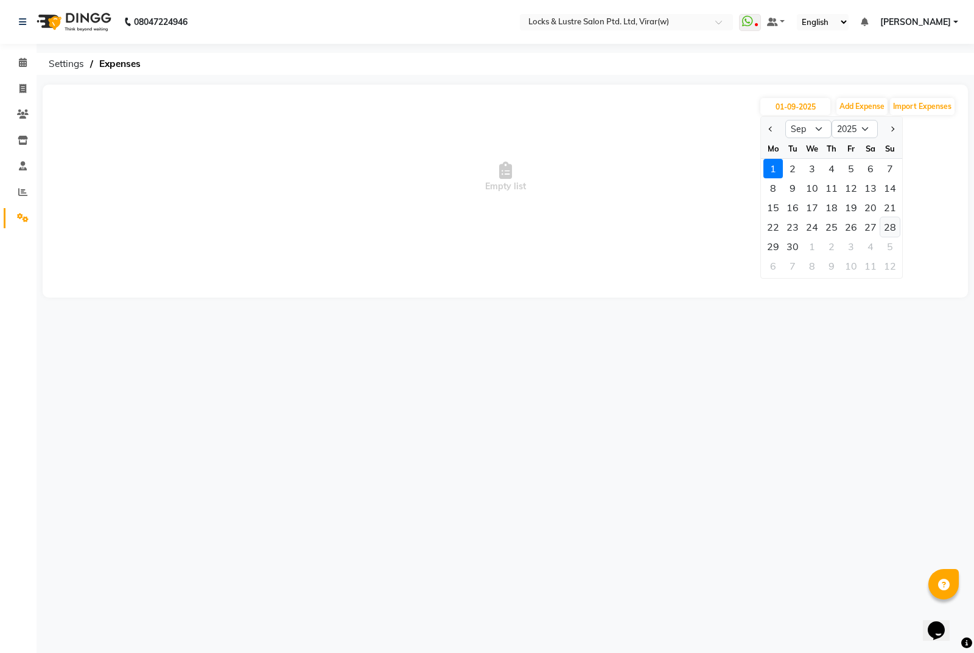
click at [891, 229] on div "28" at bounding box center [889, 226] width 19 height 19
type input "28-09-2025"
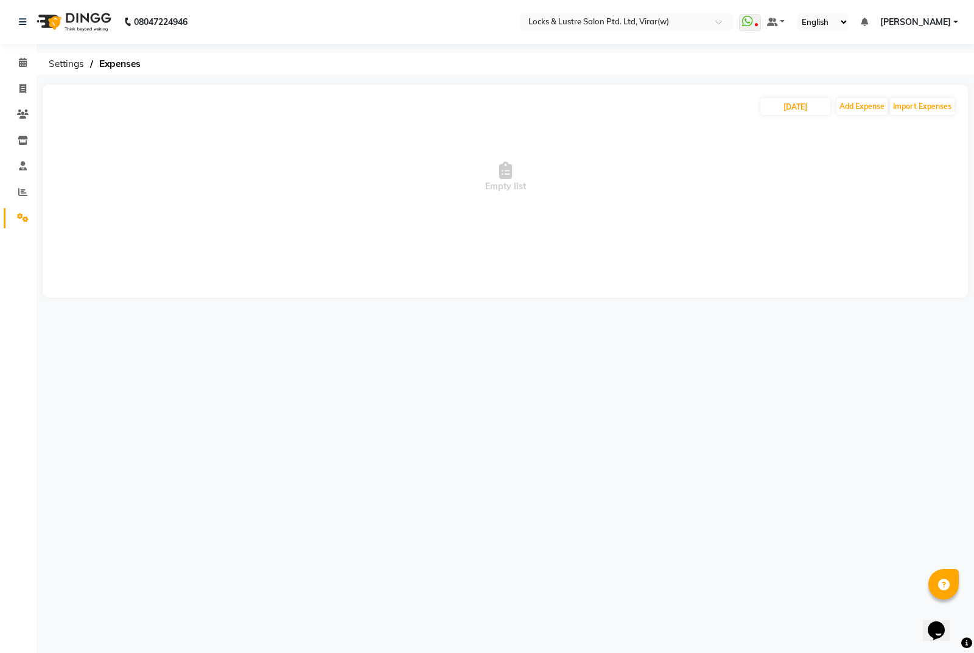
click at [891, 229] on span "Empty list" at bounding box center [505, 177] width 901 height 122
click at [778, 103] on input "28-09-2025" at bounding box center [795, 106] width 70 height 17
select select "9"
select select "2025"
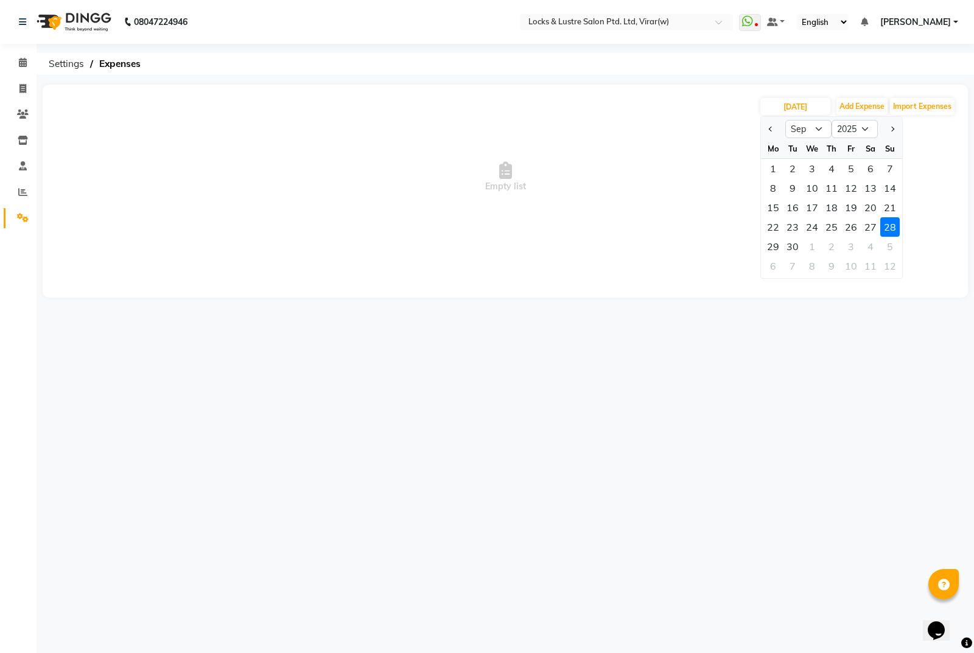
click at [883, 229] on div "28" at bounding box center [889, 226] width 19 height 19
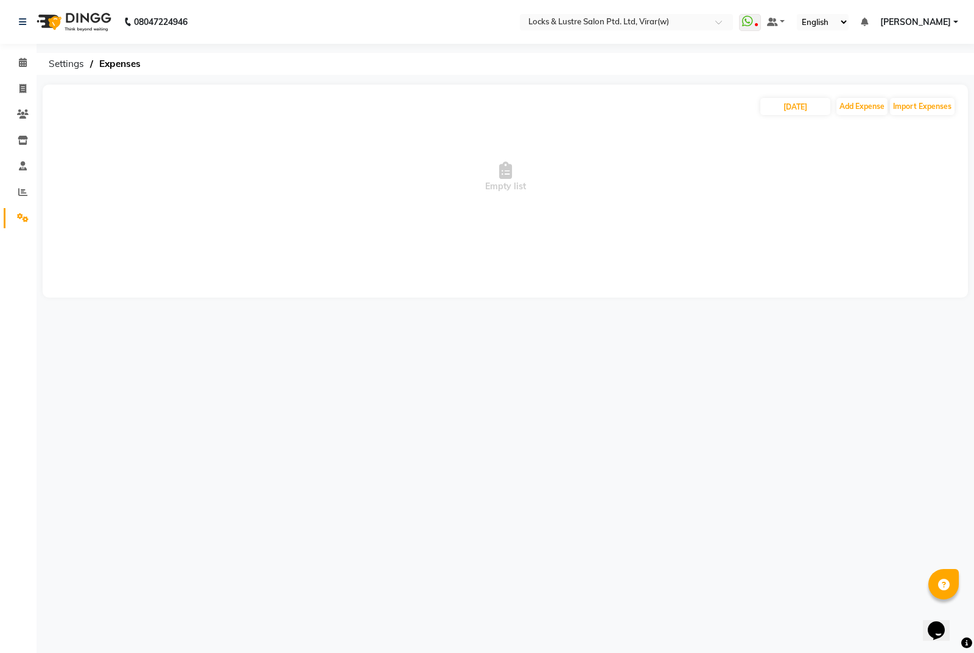
click at [575, 180] on span "Empty list" at bounding box center [505, 177] width 901 height 122
click at [79, 64] on span "Settings" at bounding box center [66, 64] width 47 height 22
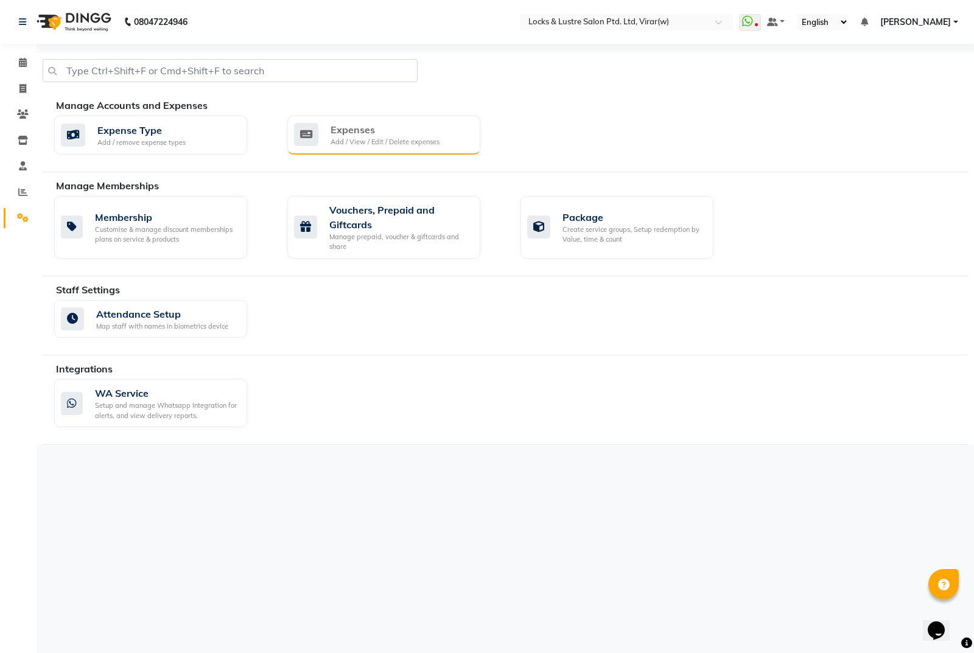
click at [350, 117] on div "Expenses Add / View / Edit / Delete expenses" at bounding box center [383, 135] width 193 height 39
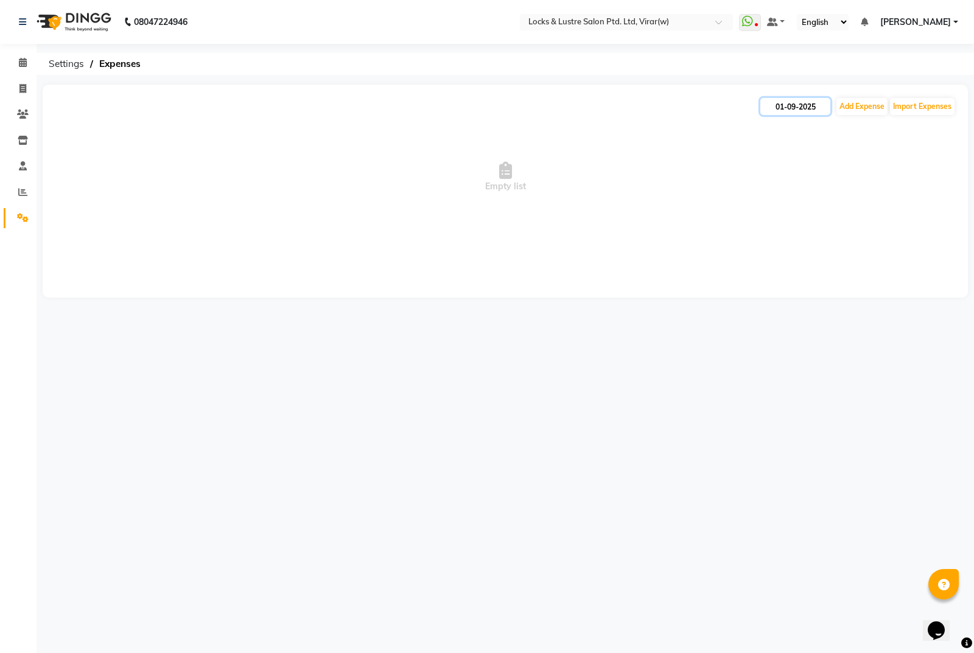
click at [785, 107] on input "01-09-2025" at bounding box center [795, 106] width 70 height 17
select select "9"
select select "2025"
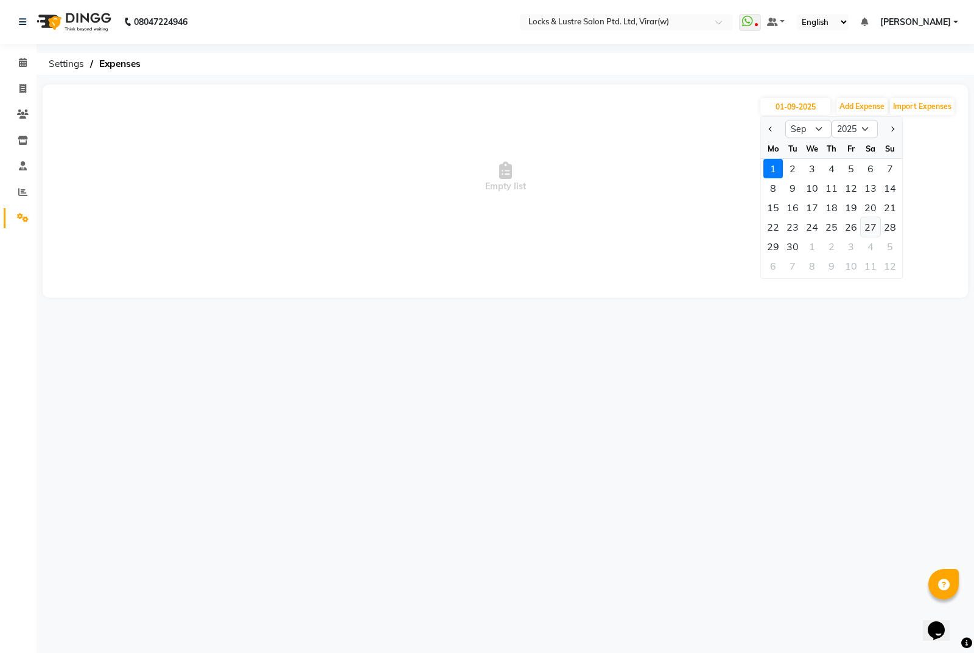
click at [866, 228] on div "27" at bounding box center [869, 226] width 19 height 19
type input "27-09-2025"
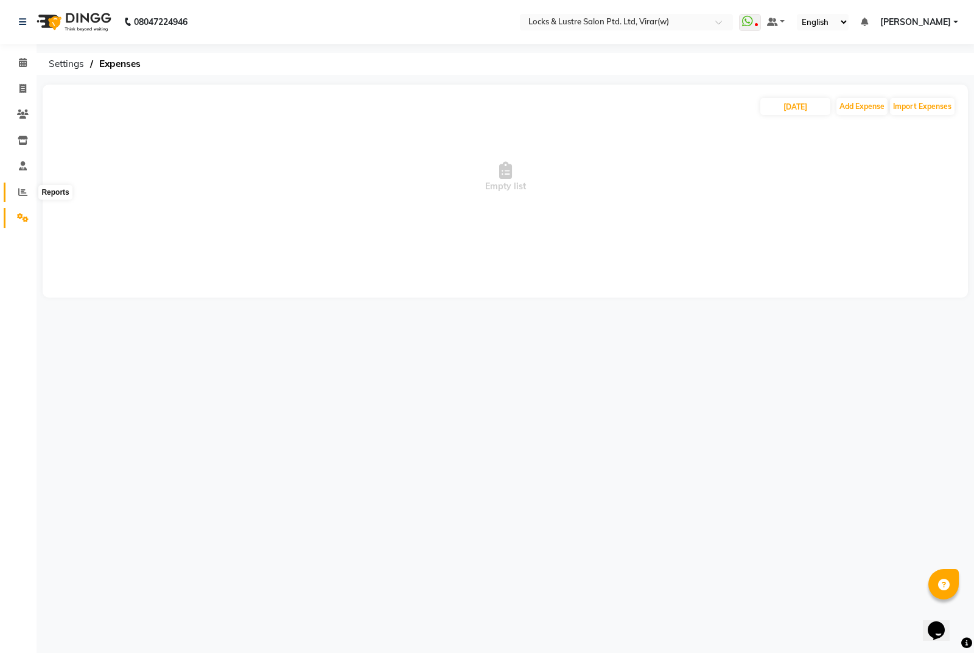
click at [19, 195] on icon at bounding box center [22, 191] width 9 height 9
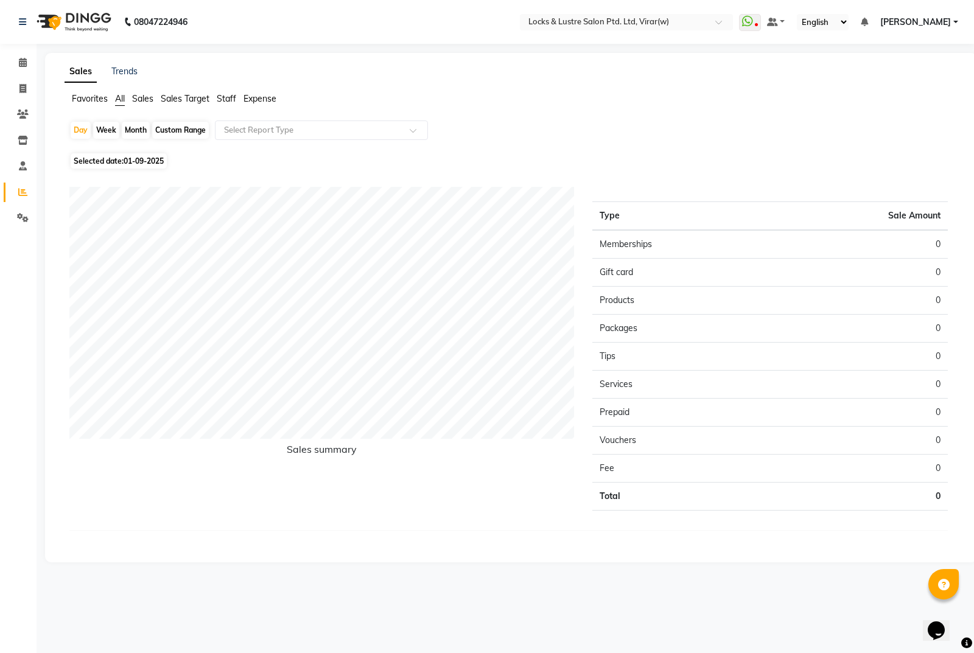
click at [263, 94] on span "Expense" at bounding box center [259, 98] width 33 height 11
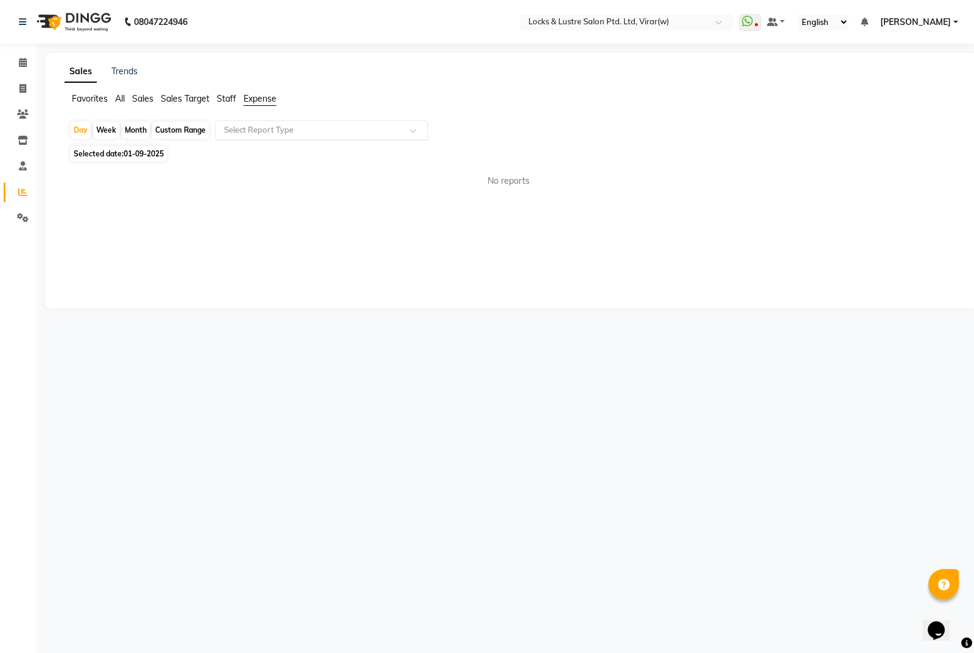
drag, startPoint x: 260, startPoint y: 123, endPoint x: 259, endPoint y: 131, distance: 8.6
click at [260, 124] on div "Select Report Type" at bounding box center [321, 129] width 213 height 19
click at [260, 172] on div "Expense" at bounding box center [321, 176] width 212 height 24
click at [134, 152] on span "01-09-2025" at bounding box center [144, 153] width 40 height 9
select select "9"
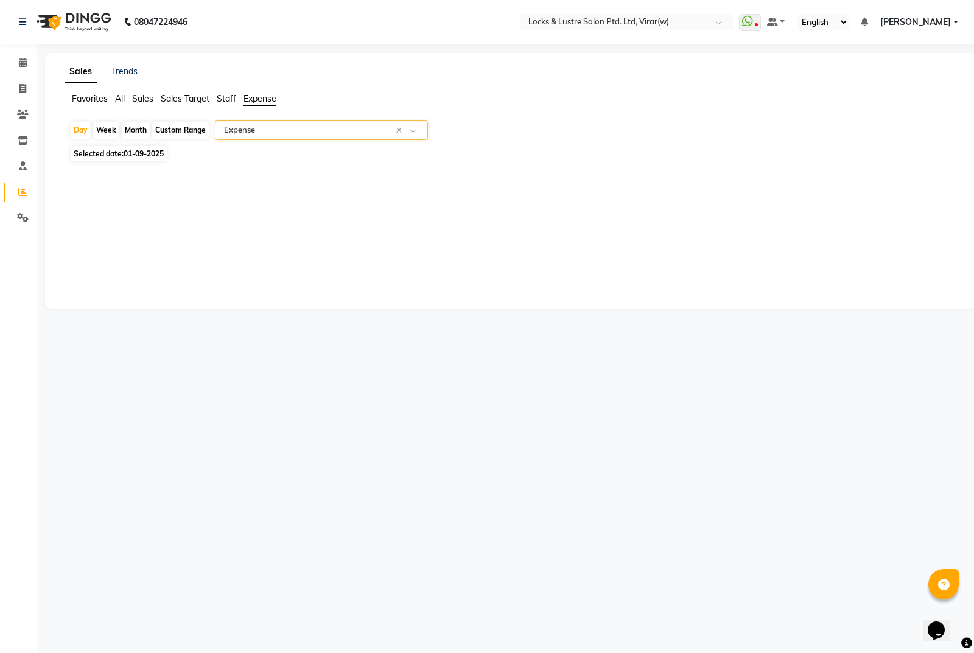
select select "2025"
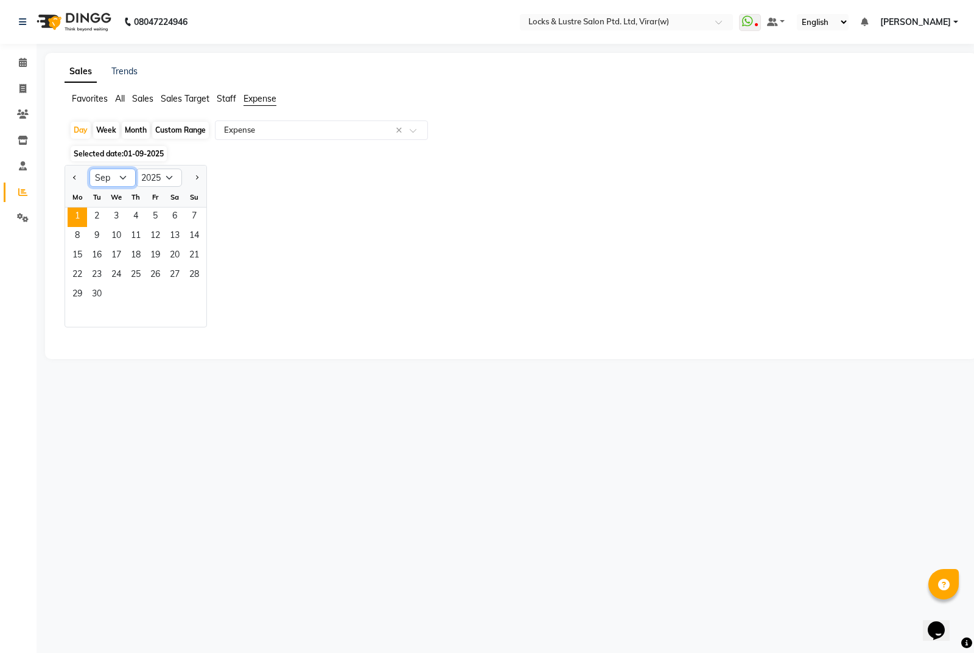
drag, startPoint x: 125, startPoint y: 175, endPoint x: 125, endPoint y: 185, distance: 10.3
click at [125, 180] on select "Jan Feb Mar Apr May Jun Jul Aug Sep Oct Nov Dec" at bounding box center [112, 178] width 46 height 18
select select "8"
click at [89, 169] on select "Jan Feb Mar Apr May Jun Jul Aug Sep Oct Nov Dec" at bounding box center [112, 178] width 46 height 18
click at [139, 297] on span "28" at bounding box center [135, 294] width 19 height 19
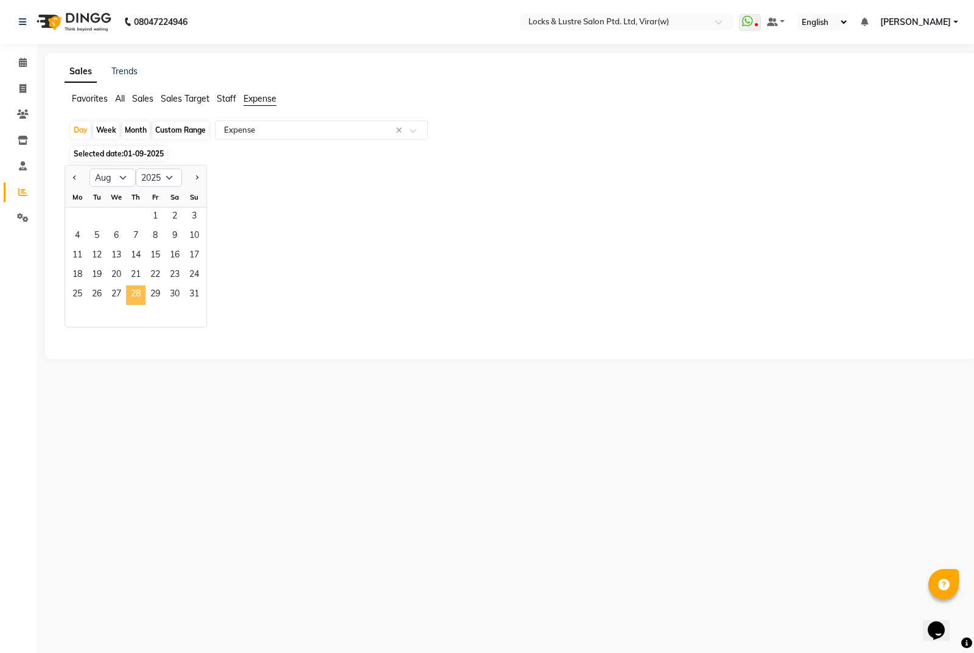
select select "csv"
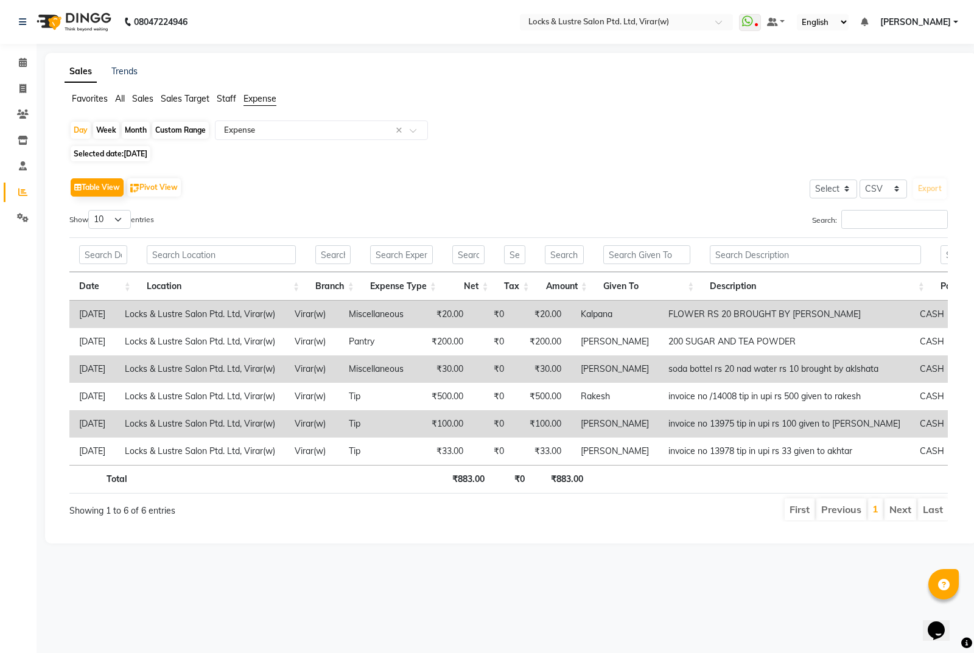
click at [147, 145] on div "Day Week Month Custom Range Select Report Type × Expense × Selected date: 28-08…" at bounding box center [510, 325] width 893 height 411
click at [147, 153] on span "28-08-2025" at bounding box center [136, 153] width 24 height 9
select select "8"
select select "2025"
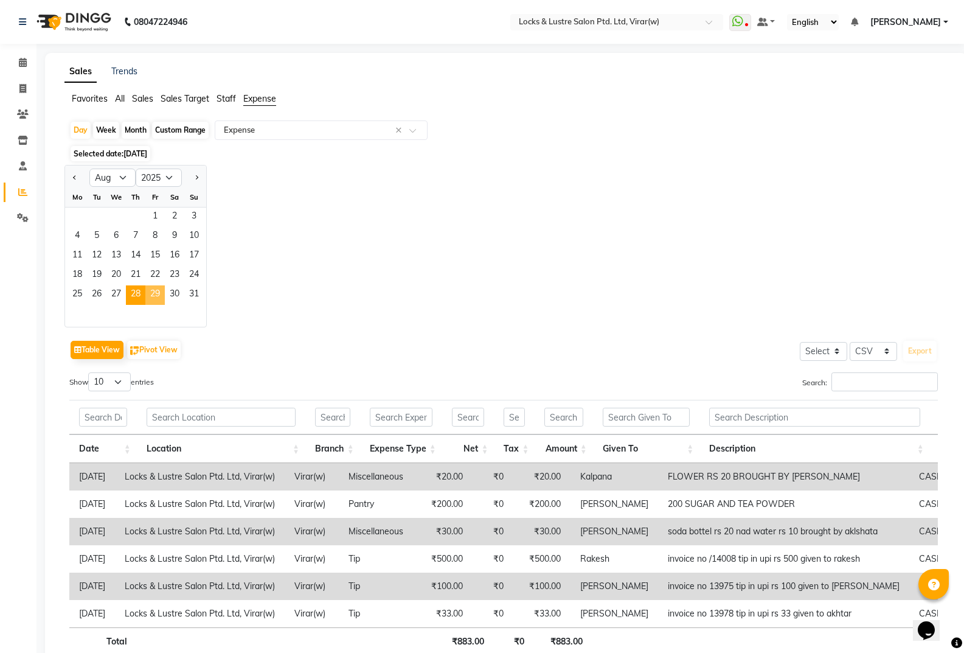
click at [161, 293] on span "29" at bounding box center [154, 294] width 19 height 19
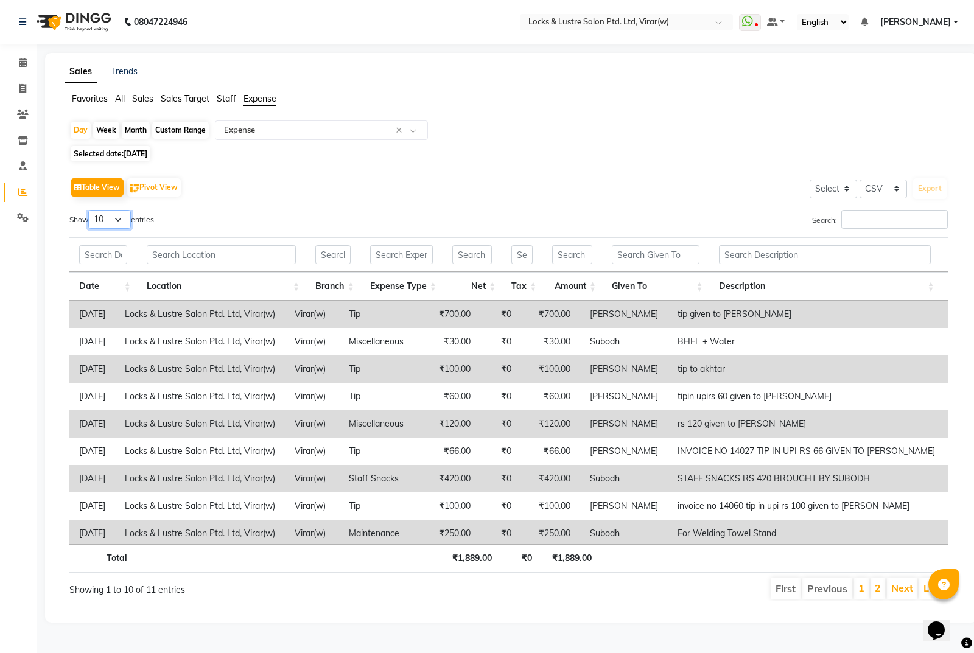
drag, startPoint x: 121, startPoint y: 218, endPoint x: 119, endPoint y: 228, distance: 9.9
click at [121, 218] on select "10 25 50 100" at bounding box center [109, 219] width 43 height 19
select select "100"
click at [90, 210] on select "10 25 50 100" at bounding box center [109, 219] width 43 height 19
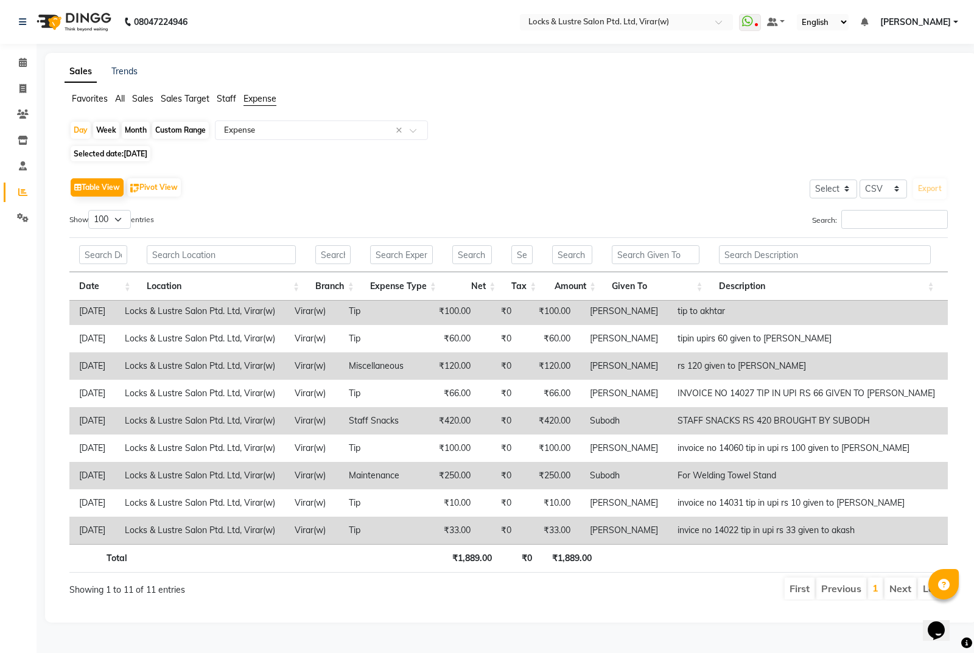
click at [891, 587] on li "Next" at bounding box center [900, 588] width 32 height 22
click at [898, 585] on li "Next" at bounding box center [900, 588] width 32 height 22
click at [897, 588] on li "Next" at bounding box center [900, 588] width 32 height 22
click at [124, 151] on span "Selected date: 29-08-2025" at bounding box center [111, 153] width 80 height 15
select select "8"
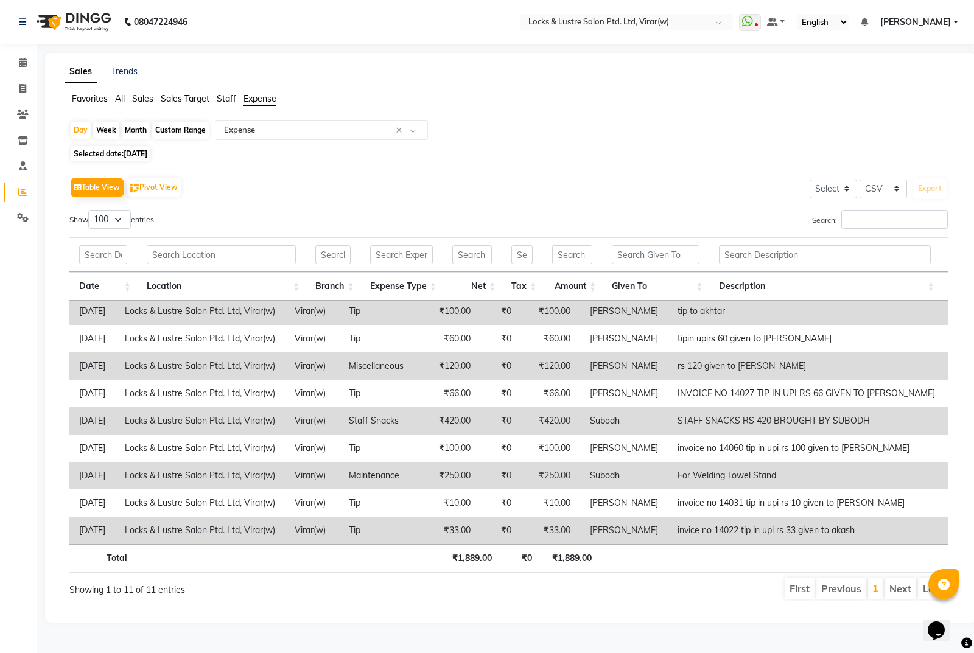
select select "2025"
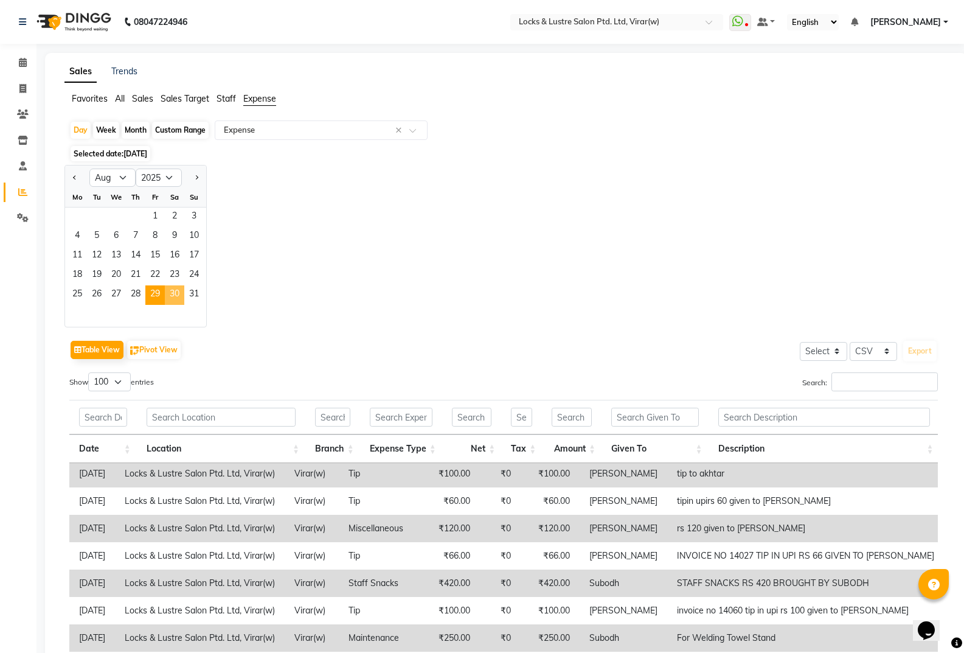
click at [173, 290] on span "30" at bounding box center [174, 294] width 19 height 19
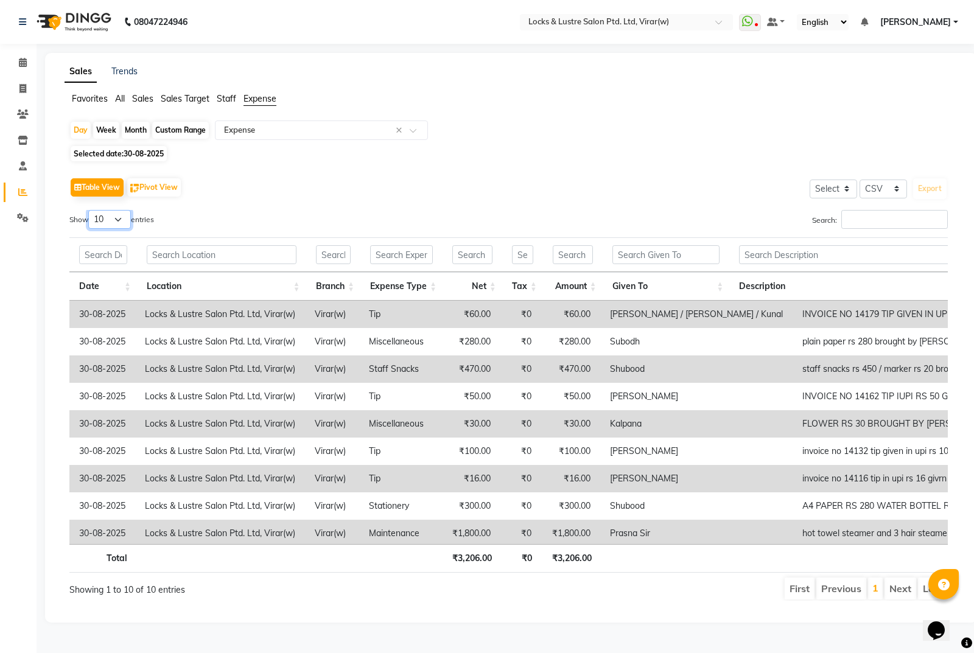
drag, startPoint x: 113, startPoint y: 218, endPoint x: 119, endPoint y: 220, distance: 6.6
click at [113, 218] on select "10 25 50 100" at bounding box center [109, 219] width 43 height 19
select select "100"
click at [90, 210] on select "10 25 50 100" at bounding box center [109, 219] width 43 height 19
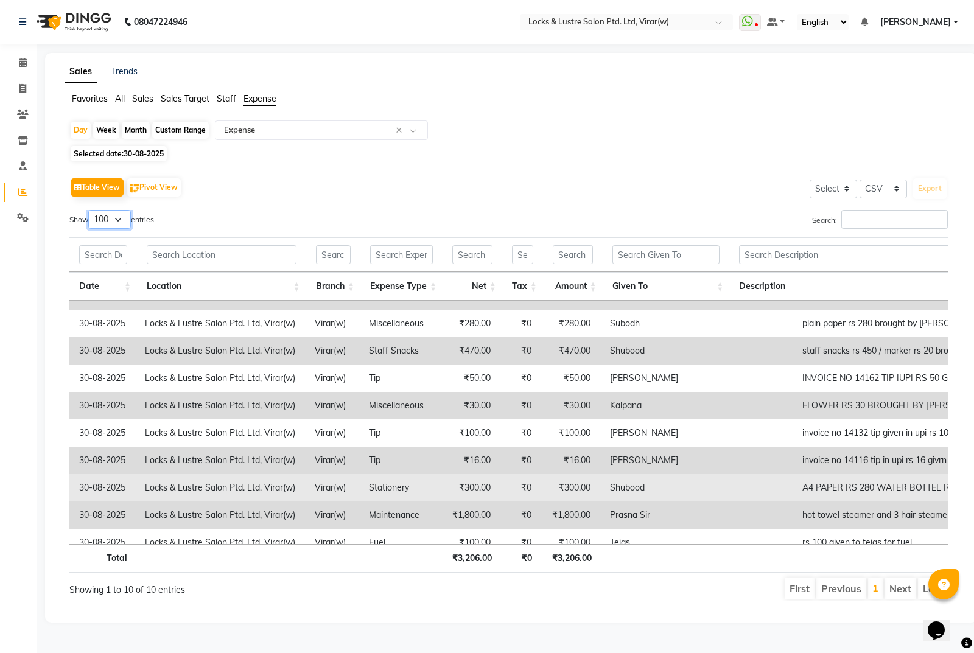
scroll to position [40, 0]
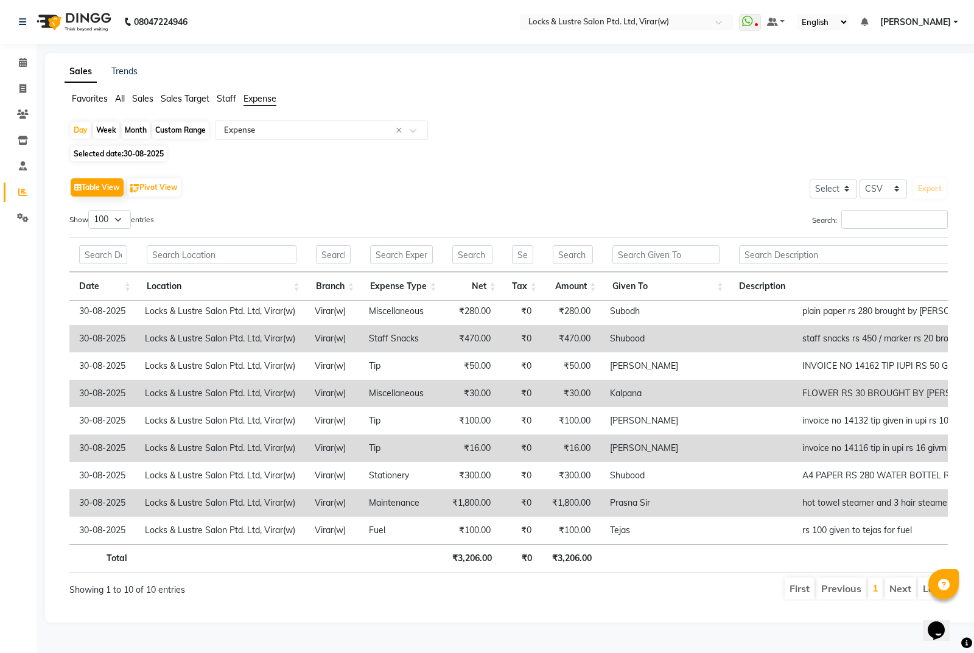
click at [152, 152] on span "30-08-2025" at bounding box center [144, 153] width 40 height 9
select select "8"
select select "2025"
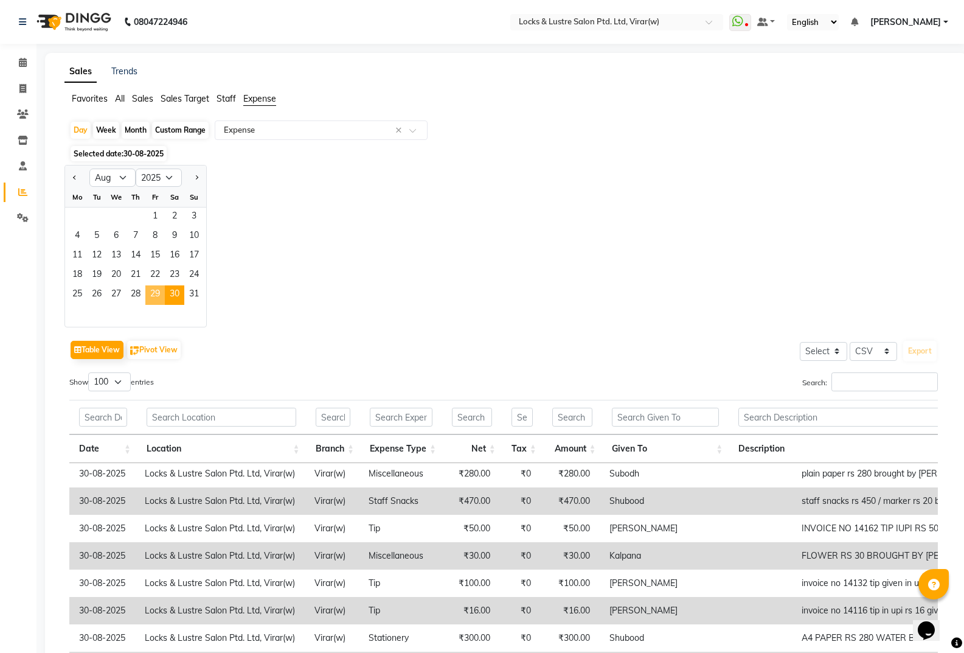
click at [158, 294] on span "29" at bounding box center [154, 294] width 19 height 19
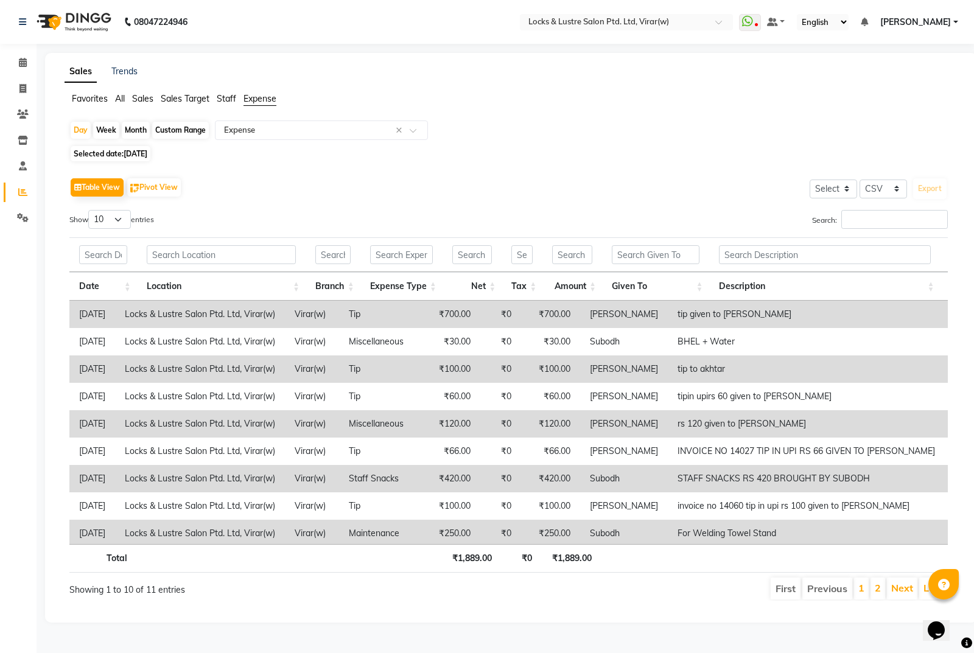
click at [140, 148] on span "Selected date: 29-08-2025" at bounding box center [111, 153] width 80 height 15
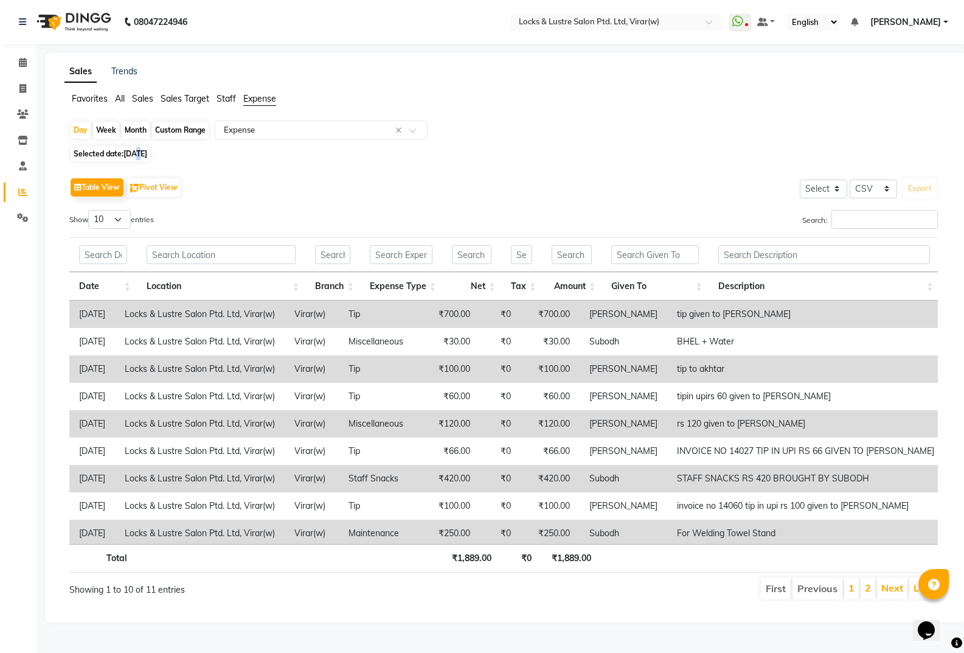
select select "8"
select select "2025"
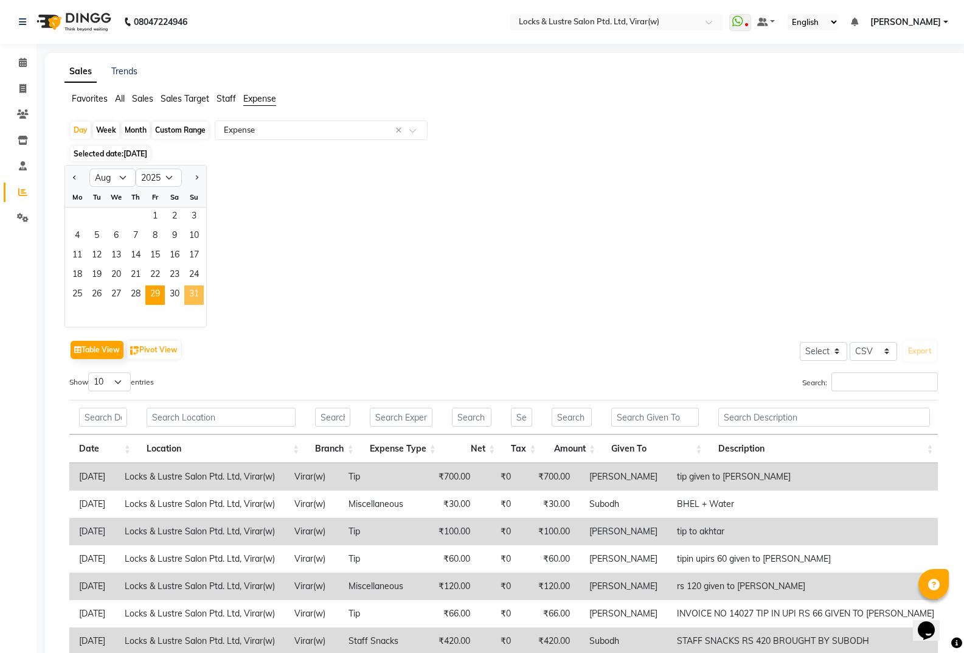
click at [201, 299] on span "31" at bounding box center [193, 294] width 19 height 19
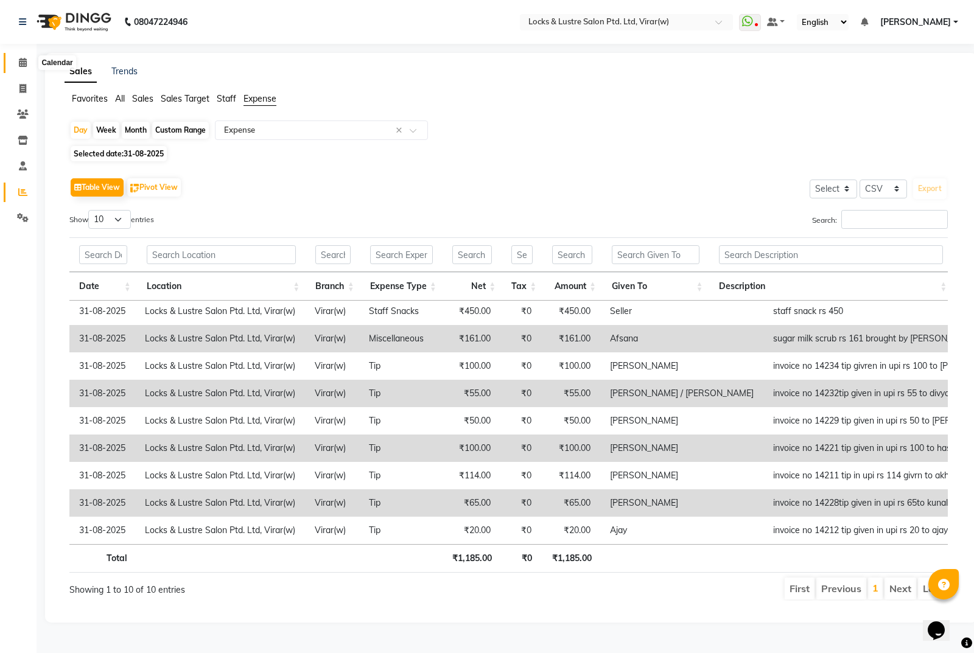
click at [23, 58] on icon at bounding box center [23, 62] width 8 height 9
